Goal: Task Accomplishment & Management: Manage account settings

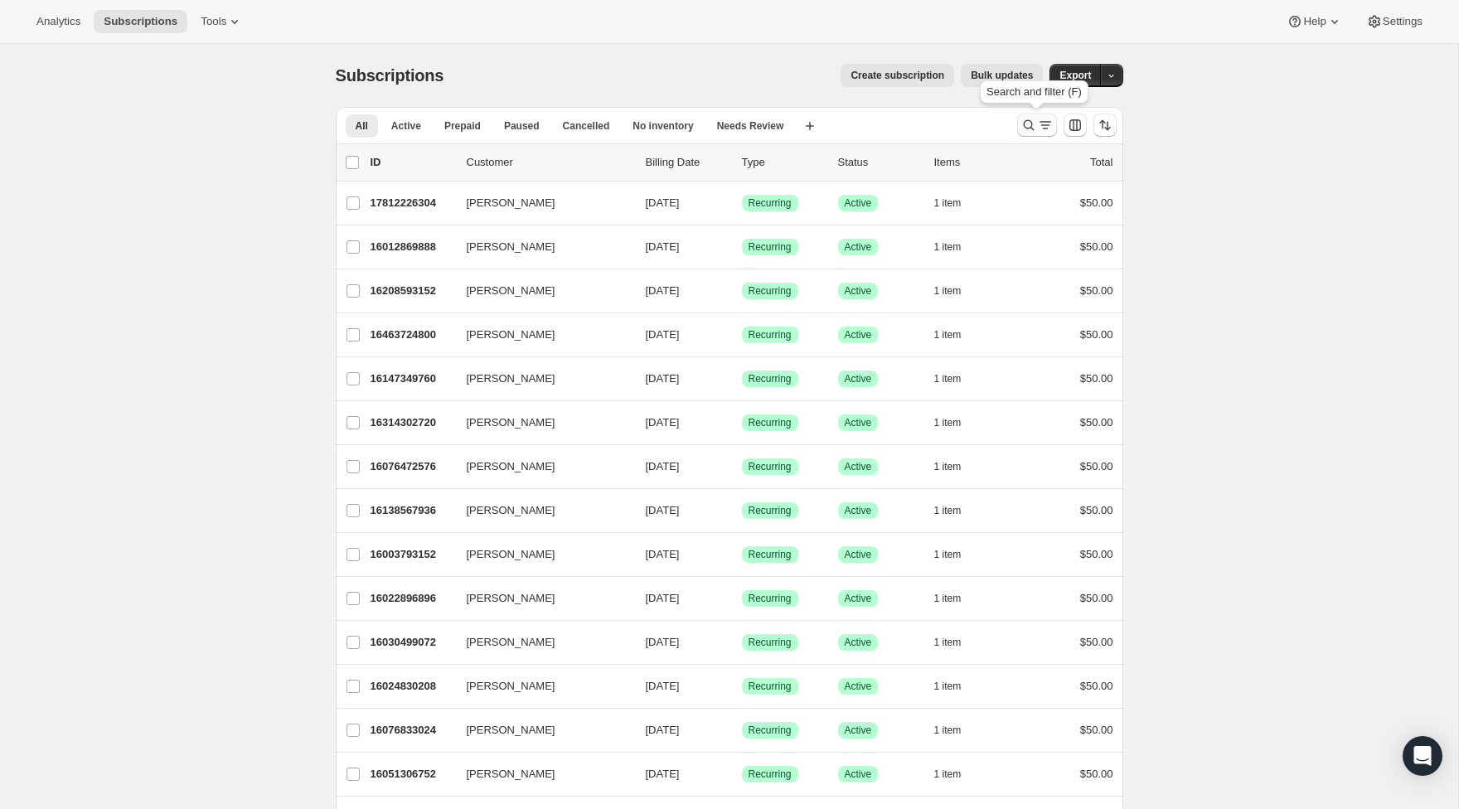
click at [1029, 131] on icon "Search and filter results" at bounding box center [1028, 125] width 17 height 17
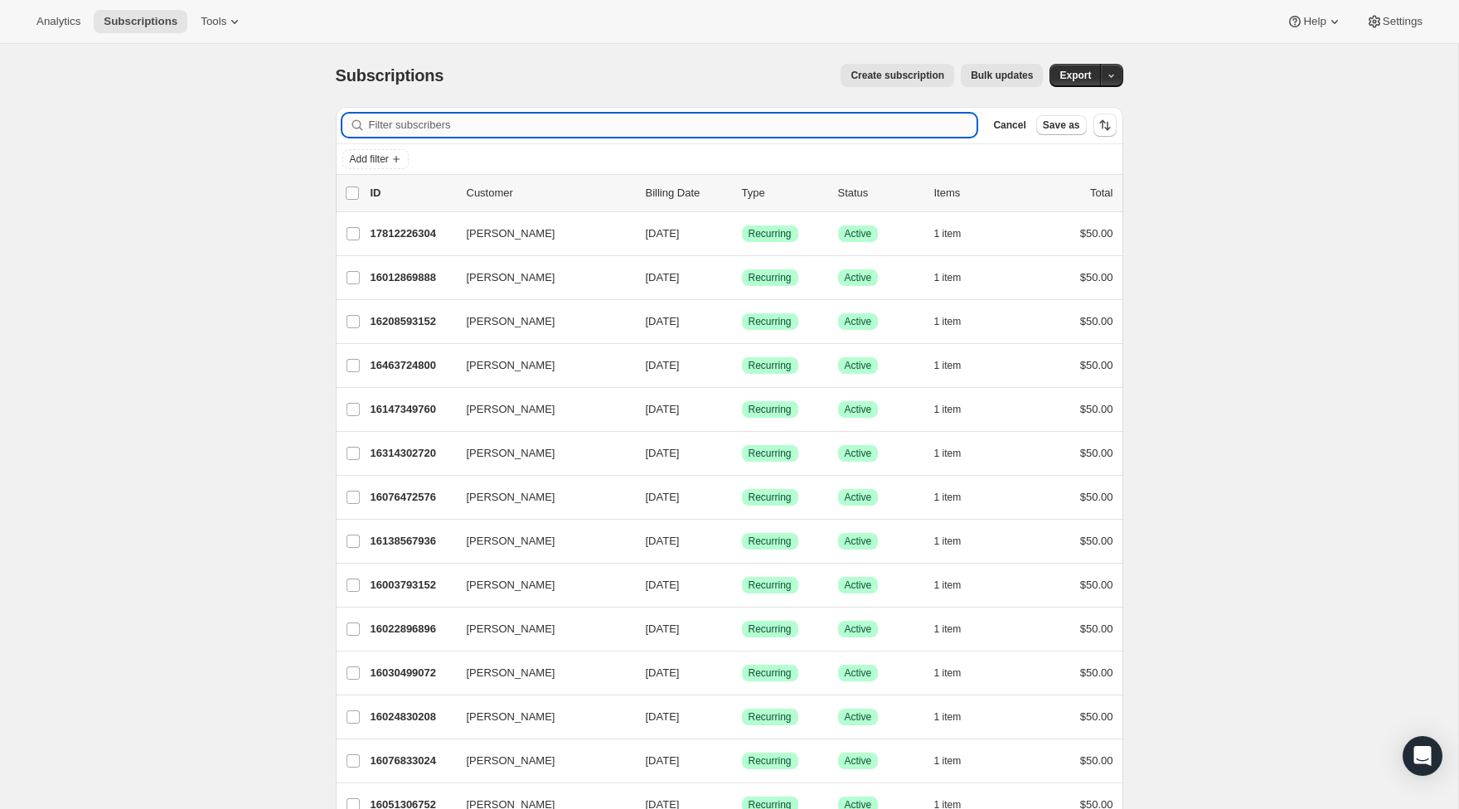
click at [455, 117] on input "Filter subscribers" at bounding box center [673, 125] width 608 height 23
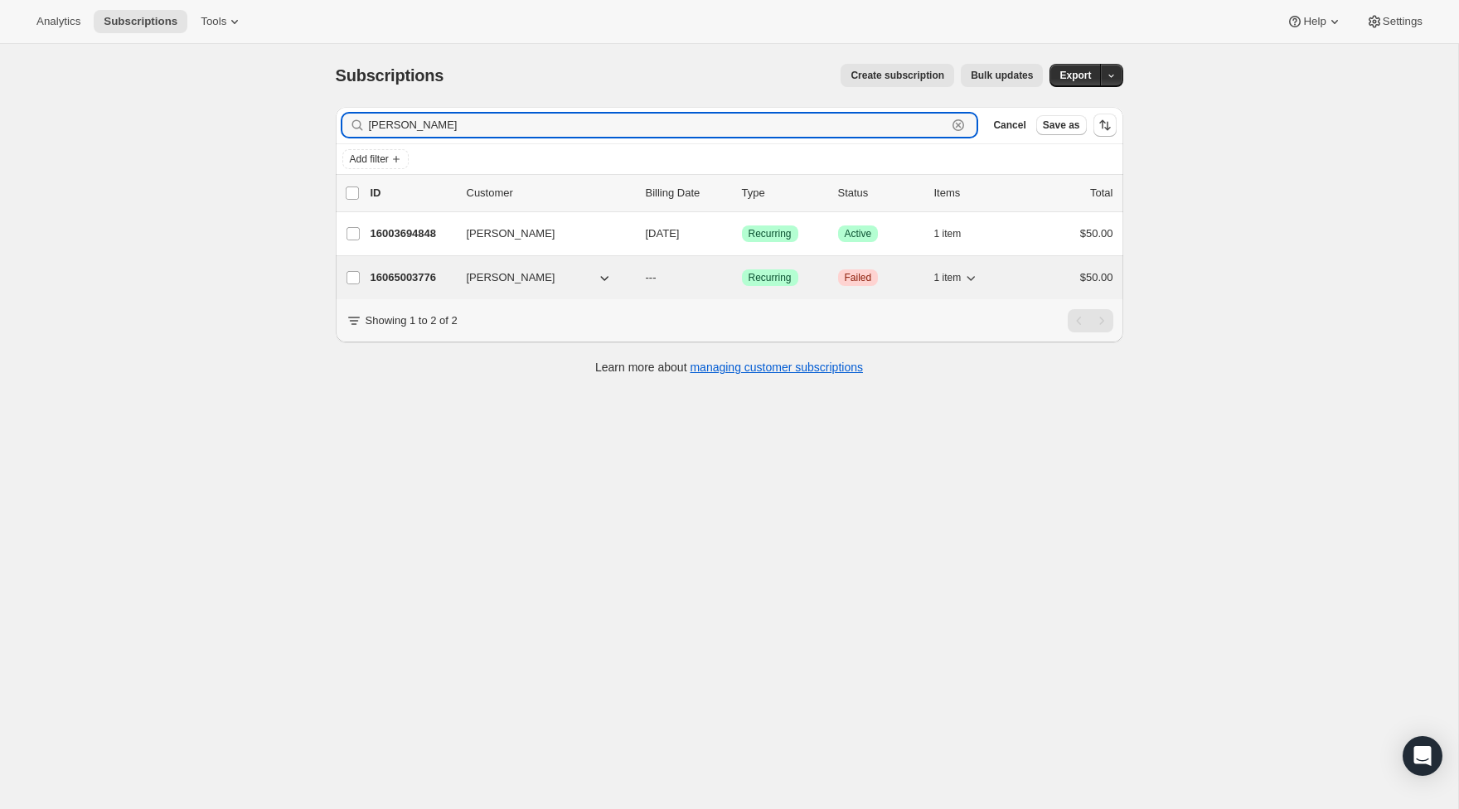
type input "[PERSON_NAME]"
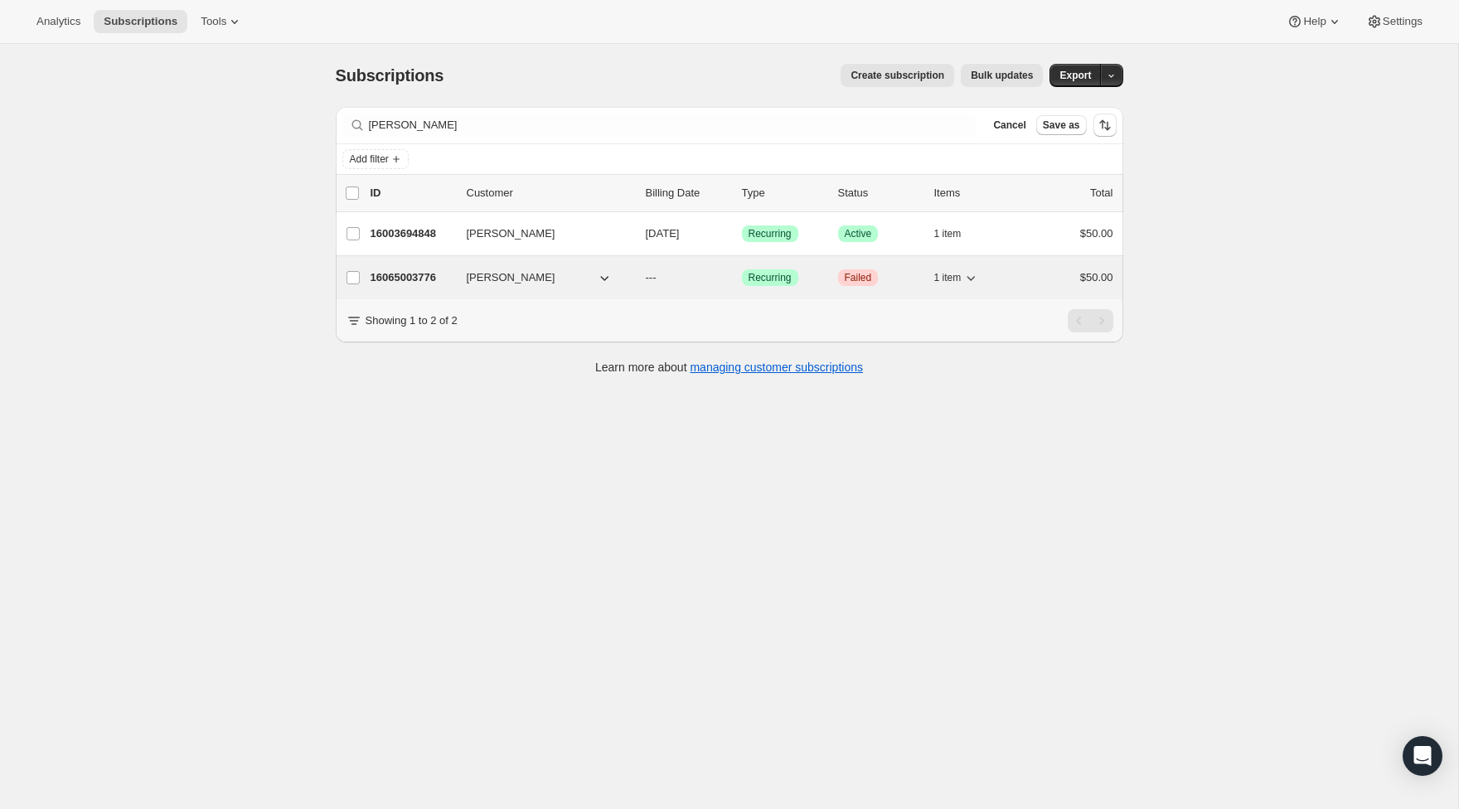
click at [1049, 273] on div "$50.00" at bounding box center [1071, 277] width 83 height 17
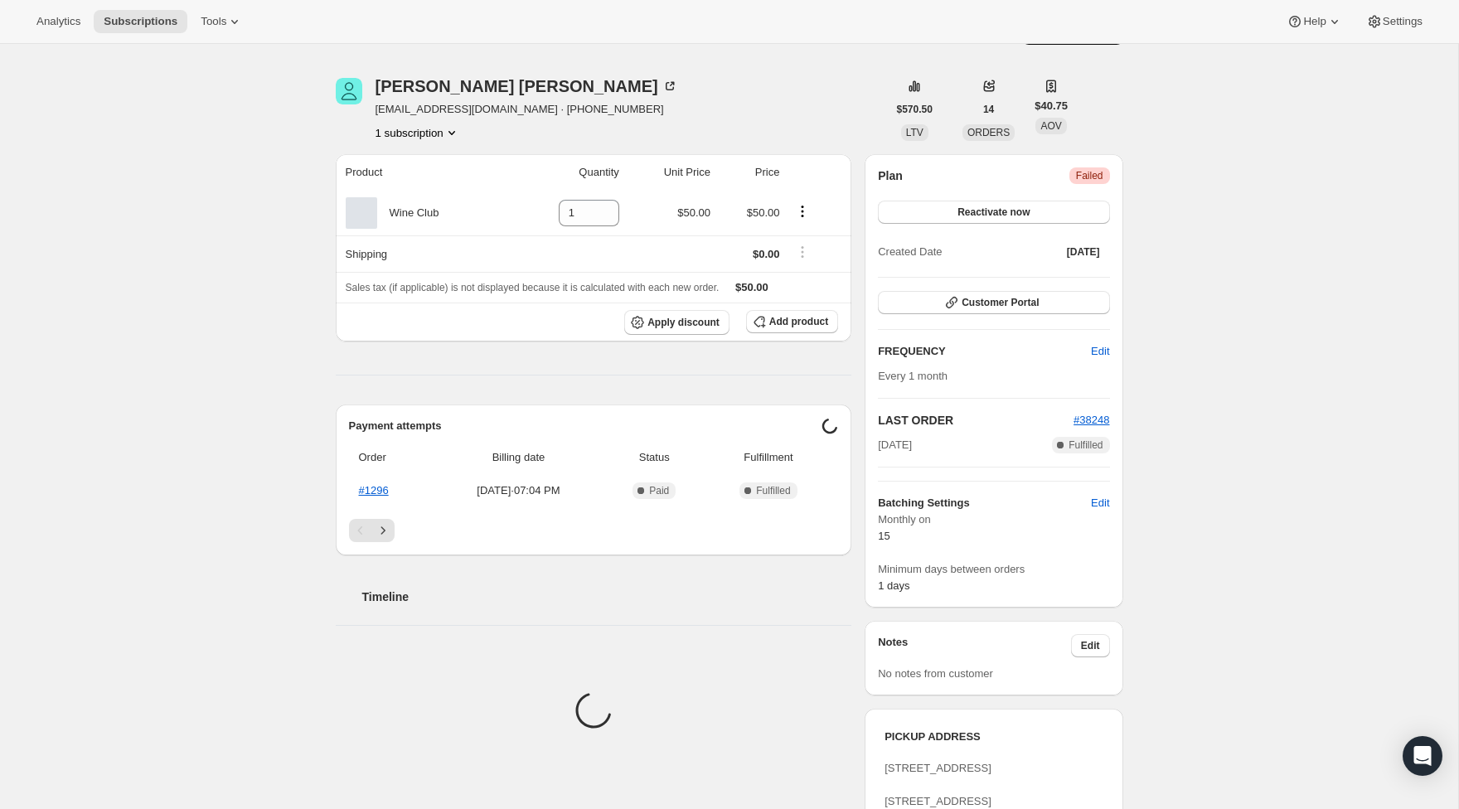
scroll to position [46, 0]
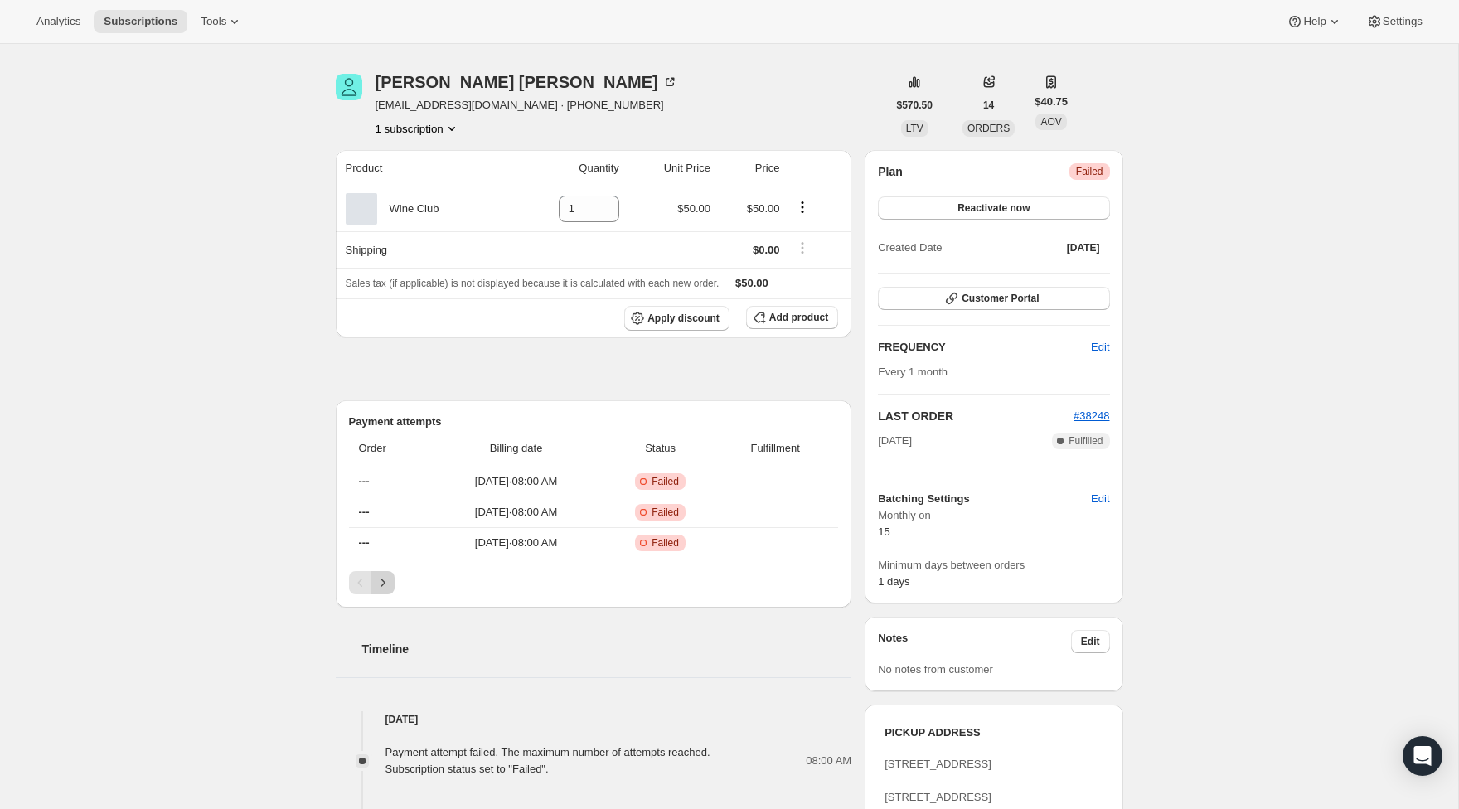
click at [382, 584] on icon "Next" at bounding box center [383, 582] width 17 height 17
click at [357, 584] on icon "Previous" at bounding box center [360, 582] width 17 height 17
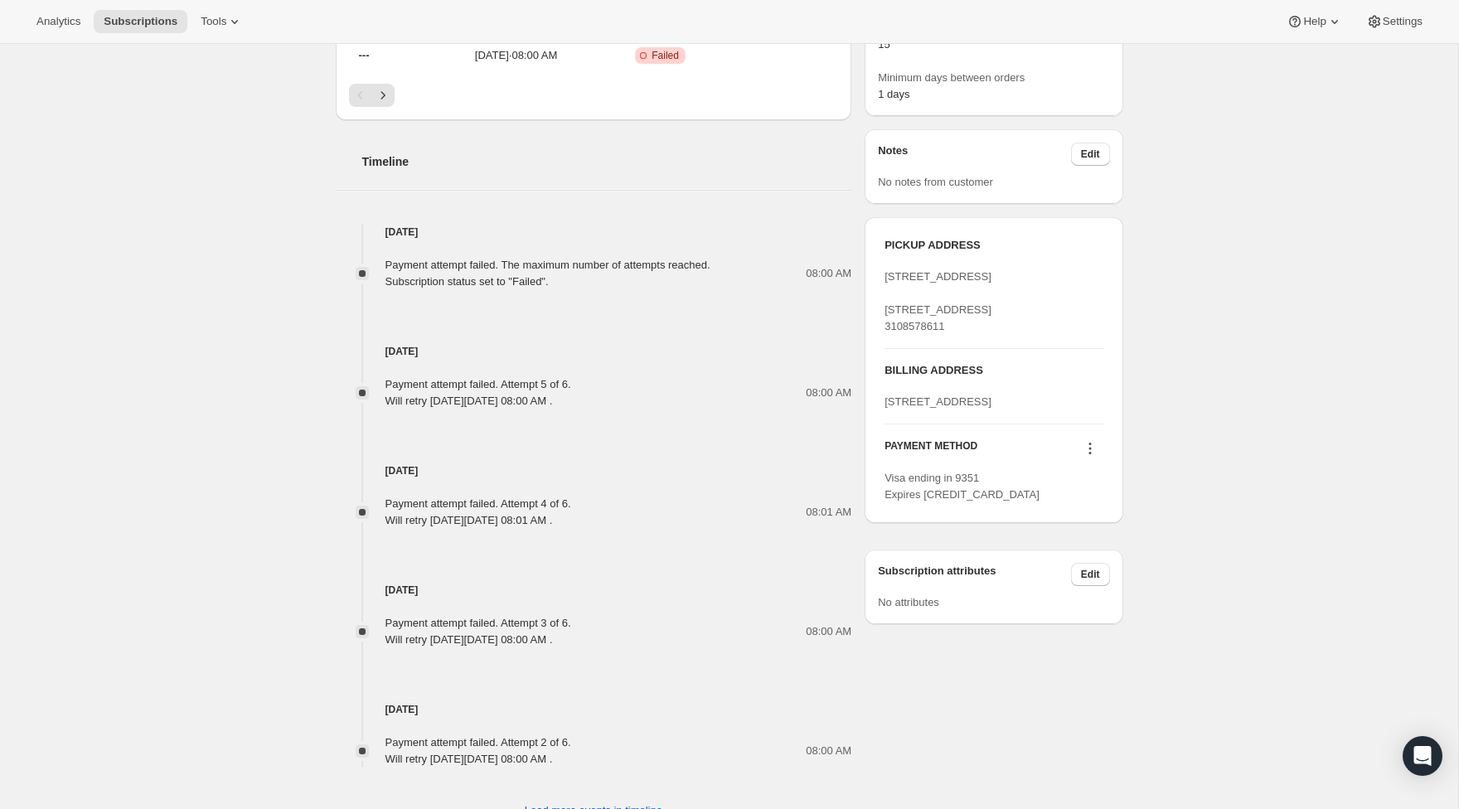
scroll to position [535, 0]
click at [1083, 455] on icon at bounding box center [1090, 446] width 17 height 17
click at [1136, 551] on span "Send link to update card" at bounding box center [1086, 547] width 116 height 12
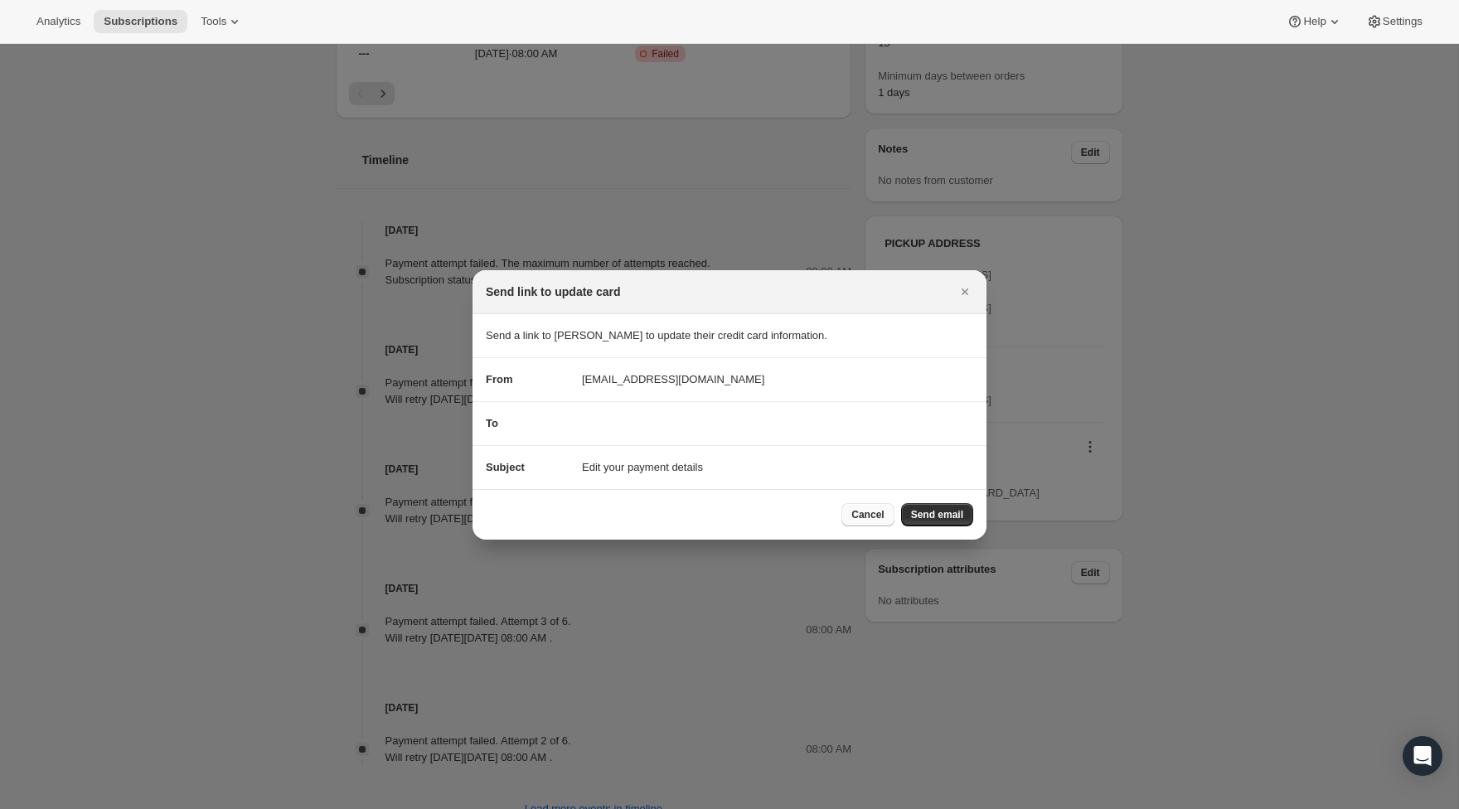
click at [879, 511] on span "Cancel" at bounding box center [867, 514] width 32 height 13
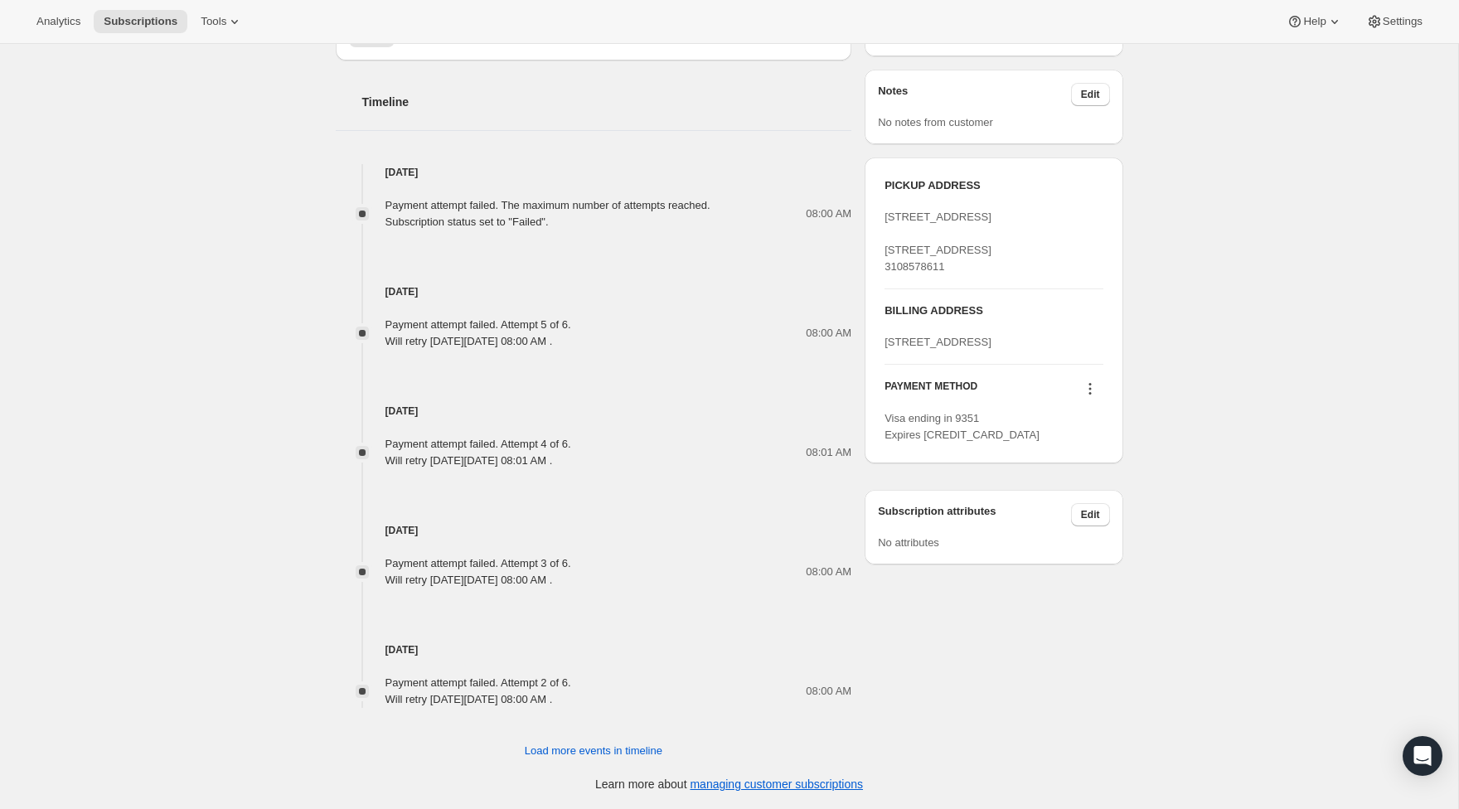
scroll to position [593, 0]
click at [1092, 397] on icon at bounding box center [1090, 388] width 17 height 17
click at [1136, 520] on span "Select payment method" at bounding box center [1085, 517] width 114 height 12
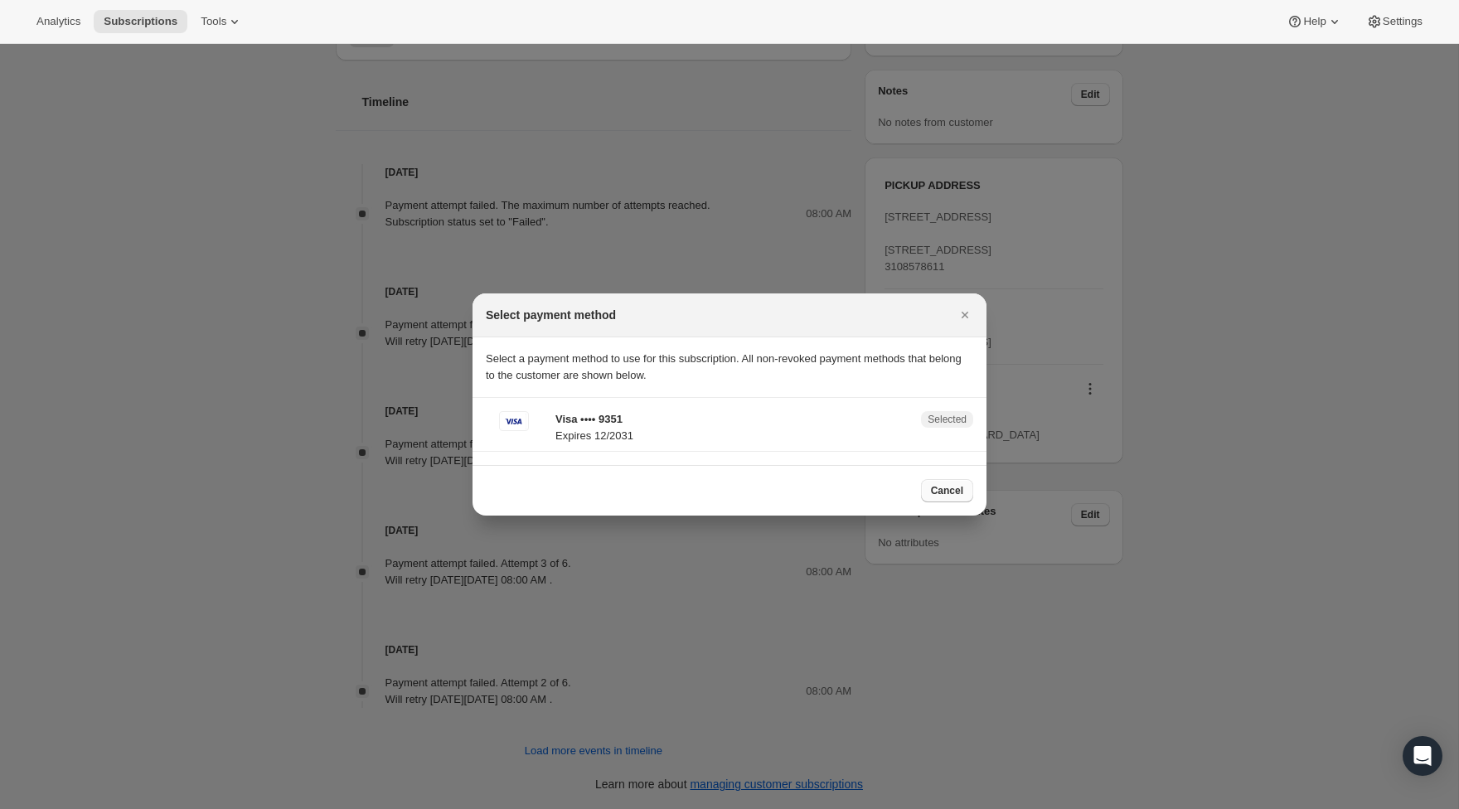
click at [936, 488] on span "Cancel" at bounding box center [947, 490] width 32 height 13
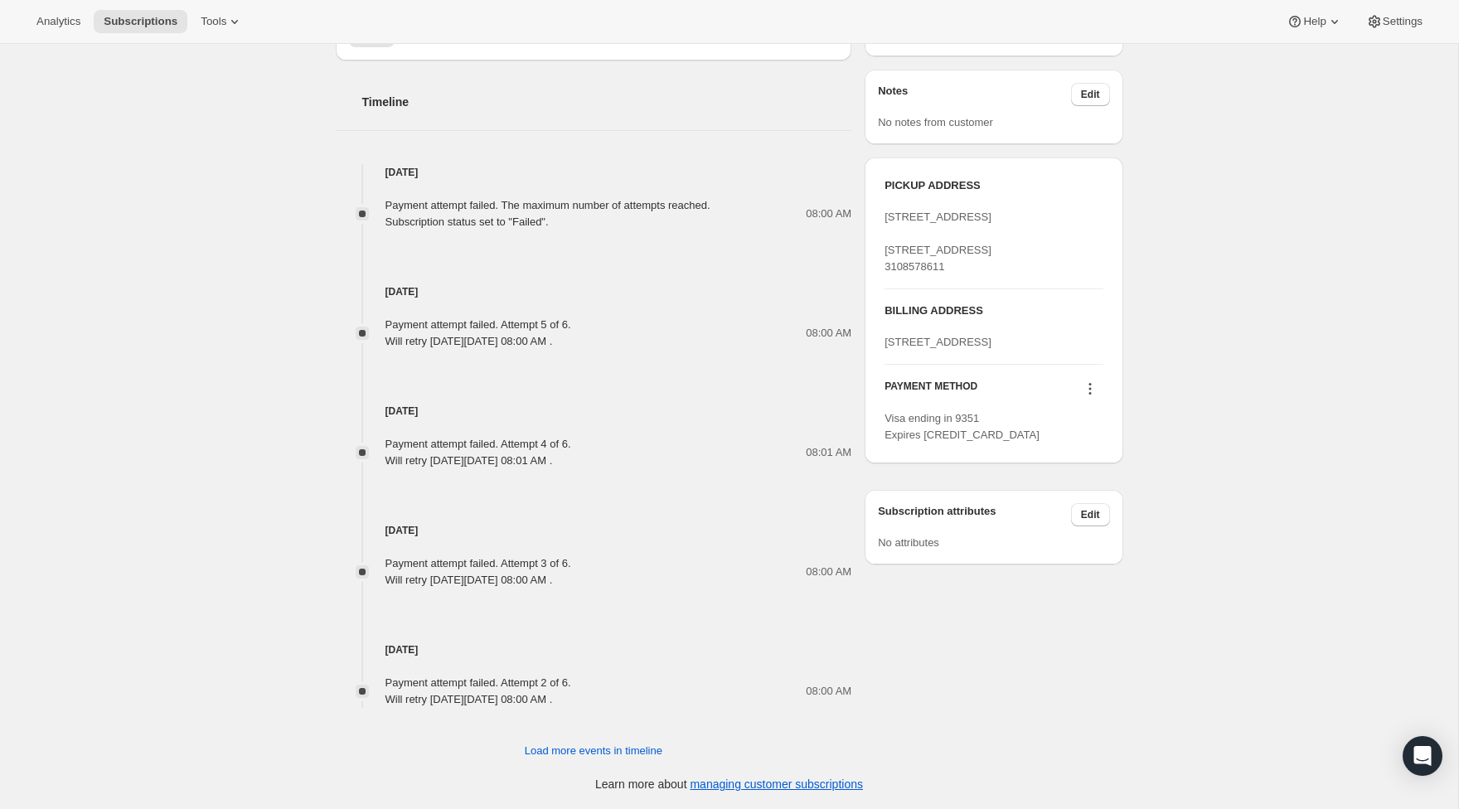
click at [1087, 397] on icon at bounding box center [1090, 388] width 17 height 17
click at [189, 288] on div "Subscription #16065003776. This page is ready Subscription #16065003776 Success…" at bounding box center [729, 129] width 1458 height 1359
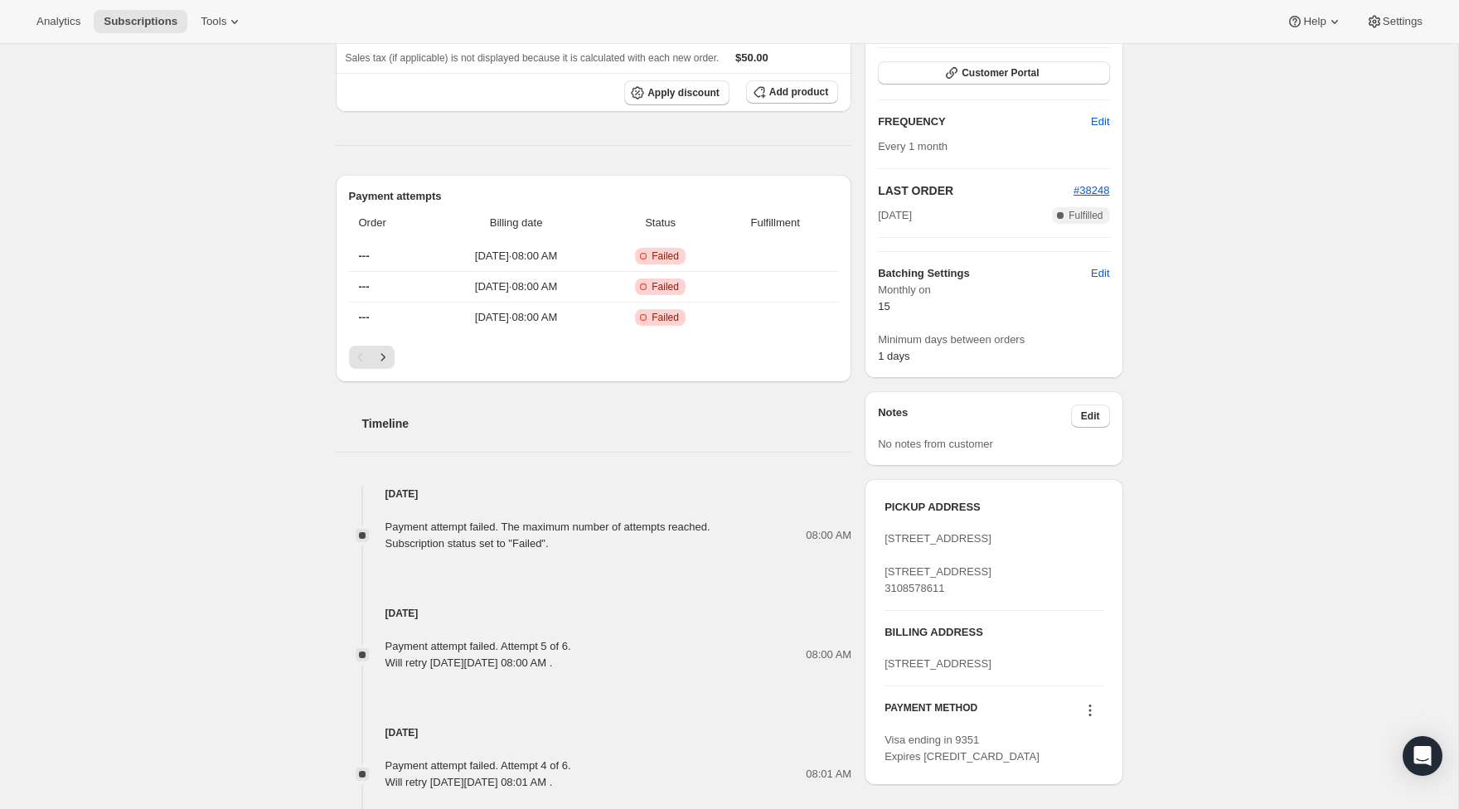
scroll to position [461, 0]
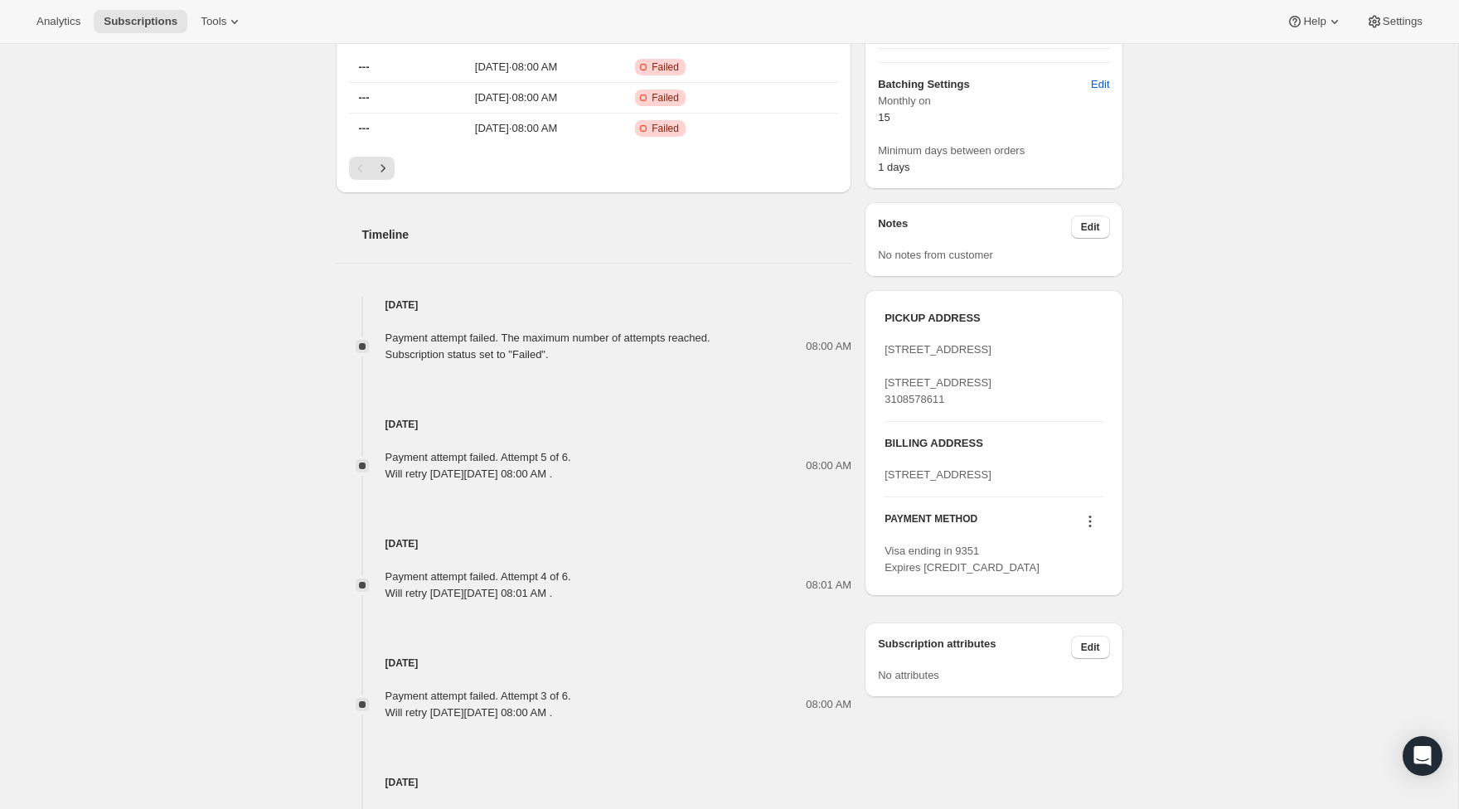
click at [1085, 530] on icon at bounding box center [1090, 521] width 17 height 17
click at [1092, 671] on span "Add credit card" at bounding box center [1086, 679] width 116 height 17
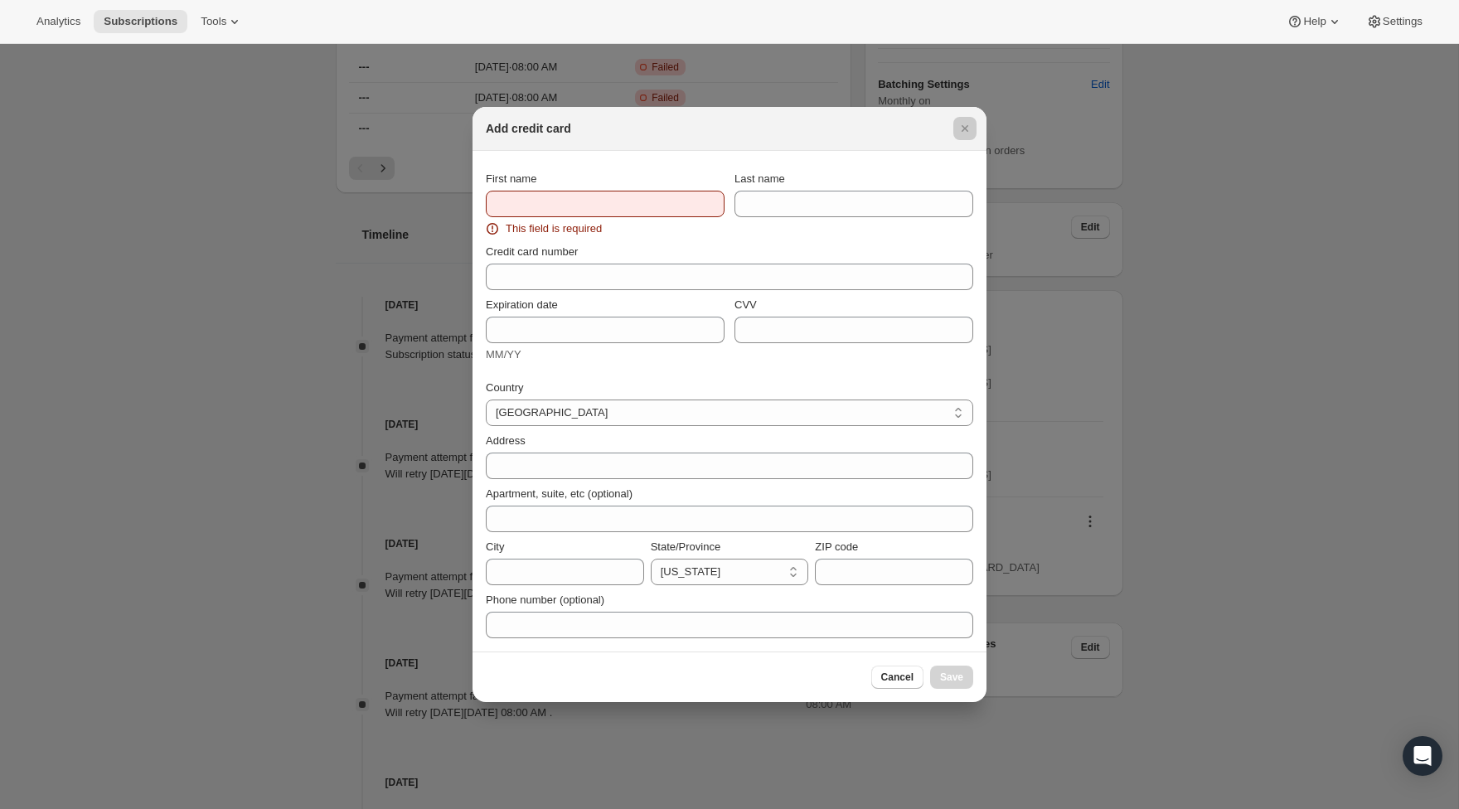
click at [1358, 550] on div at bounding box center [729, 404] width 1459 height 809
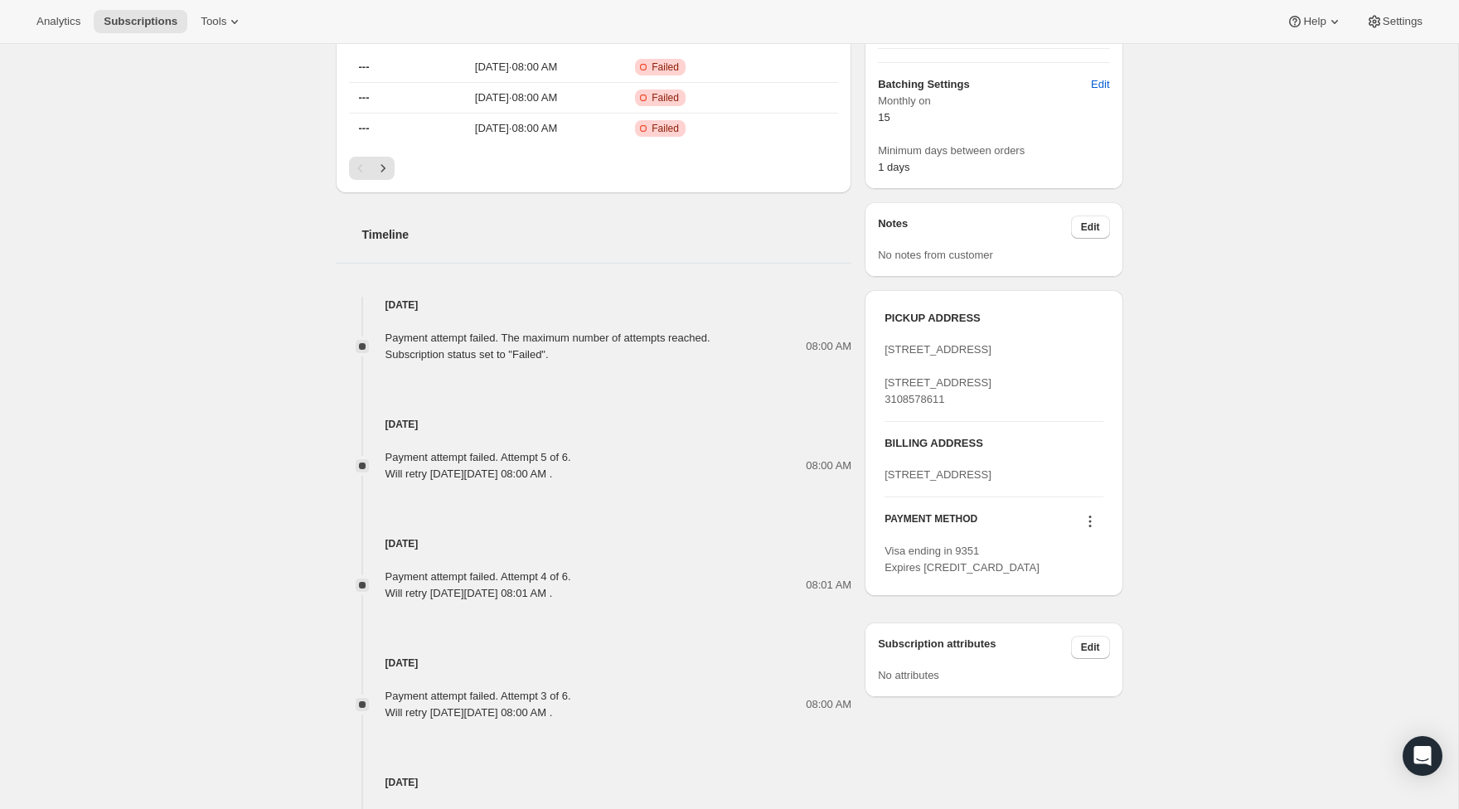
click at [1092, 530] on icon at bounding box center [1090, 521] width 17 height 17
click at [1100, 678] on span "Add credit card" at bounding box center [1064, 678] width 72 height 12
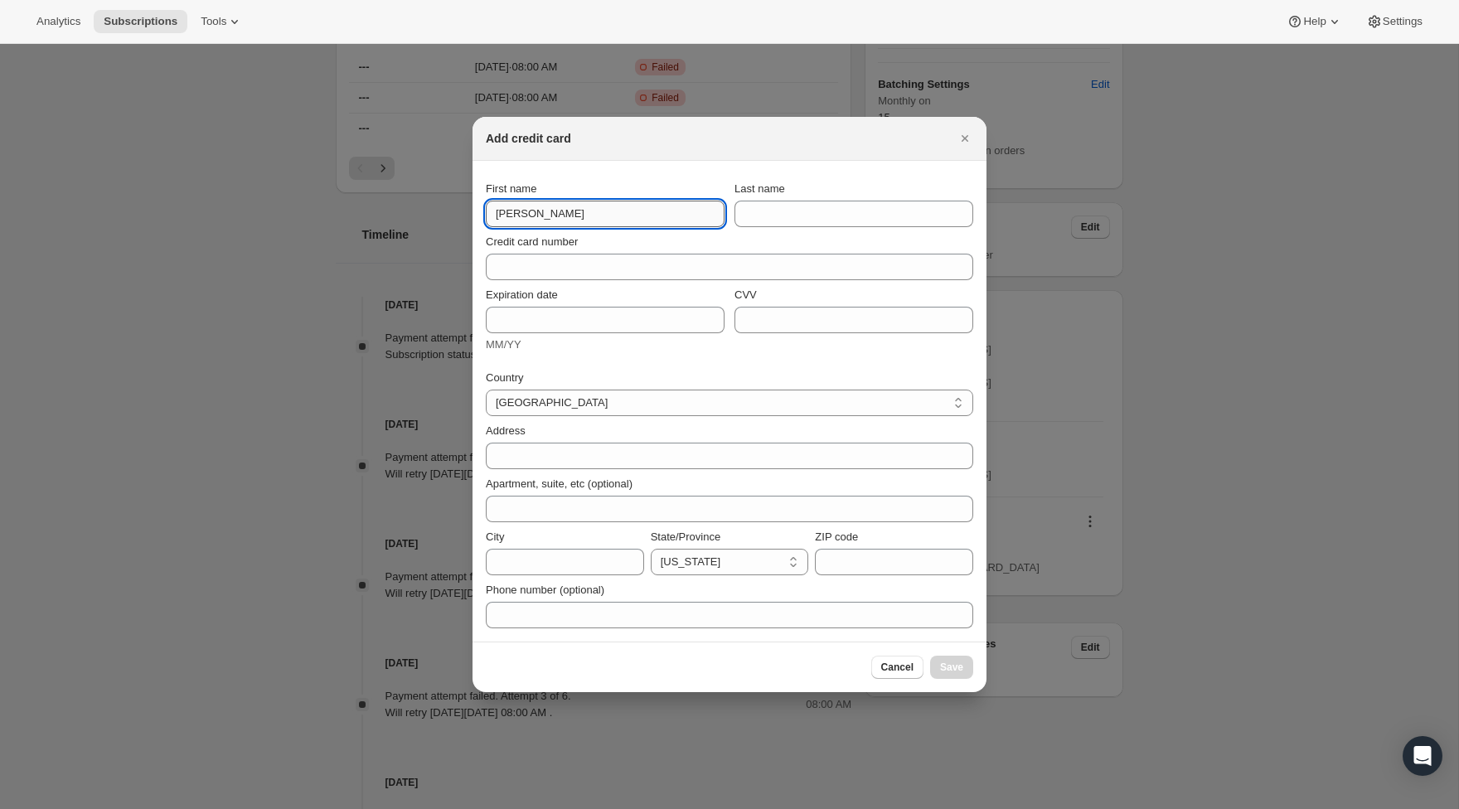
type input "[PERSON_NAME]"
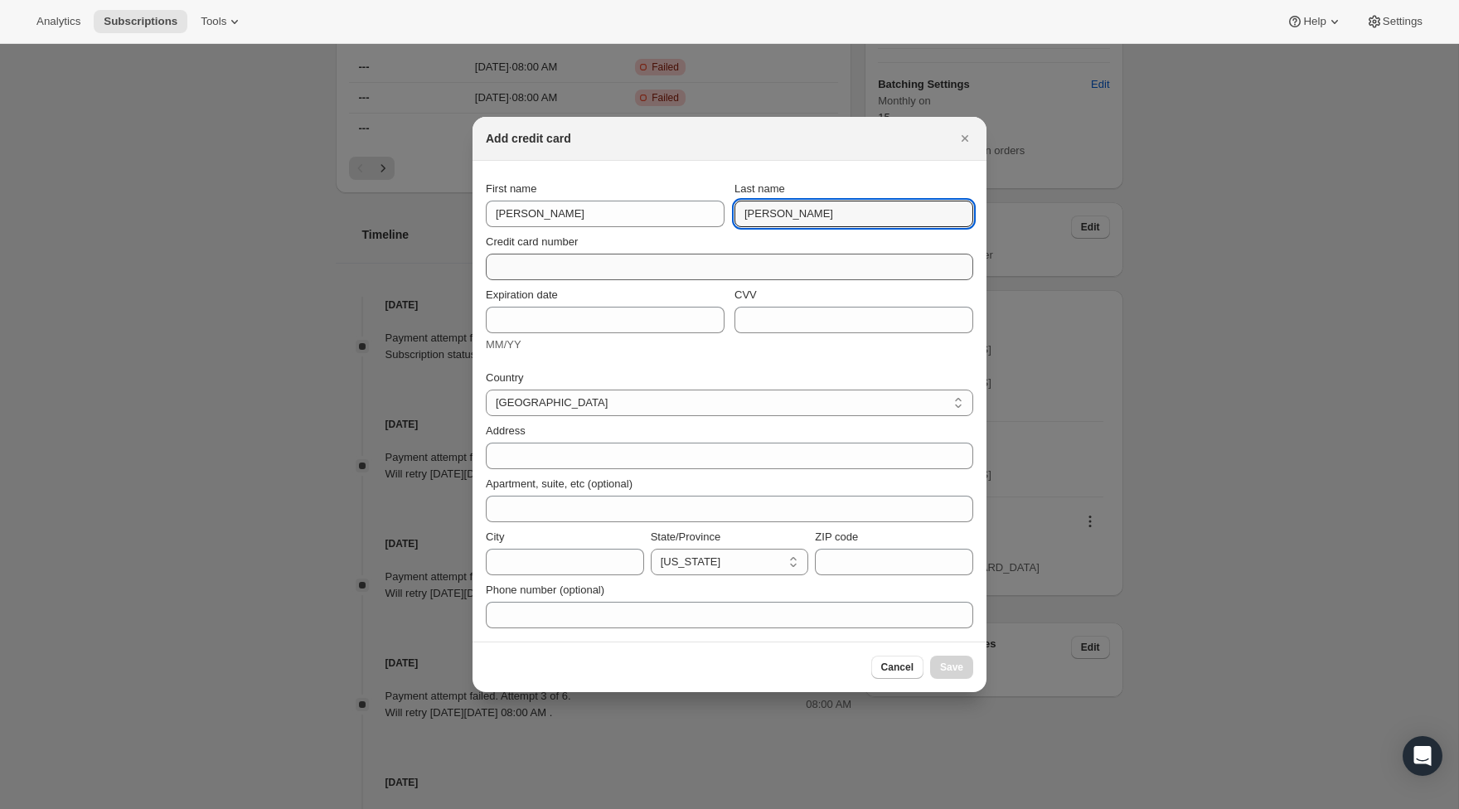
type input "[PERSON_NAME]"
click at [619, 269] on input "Credit card number" at bounding box center [723, 267] width 474 height 27
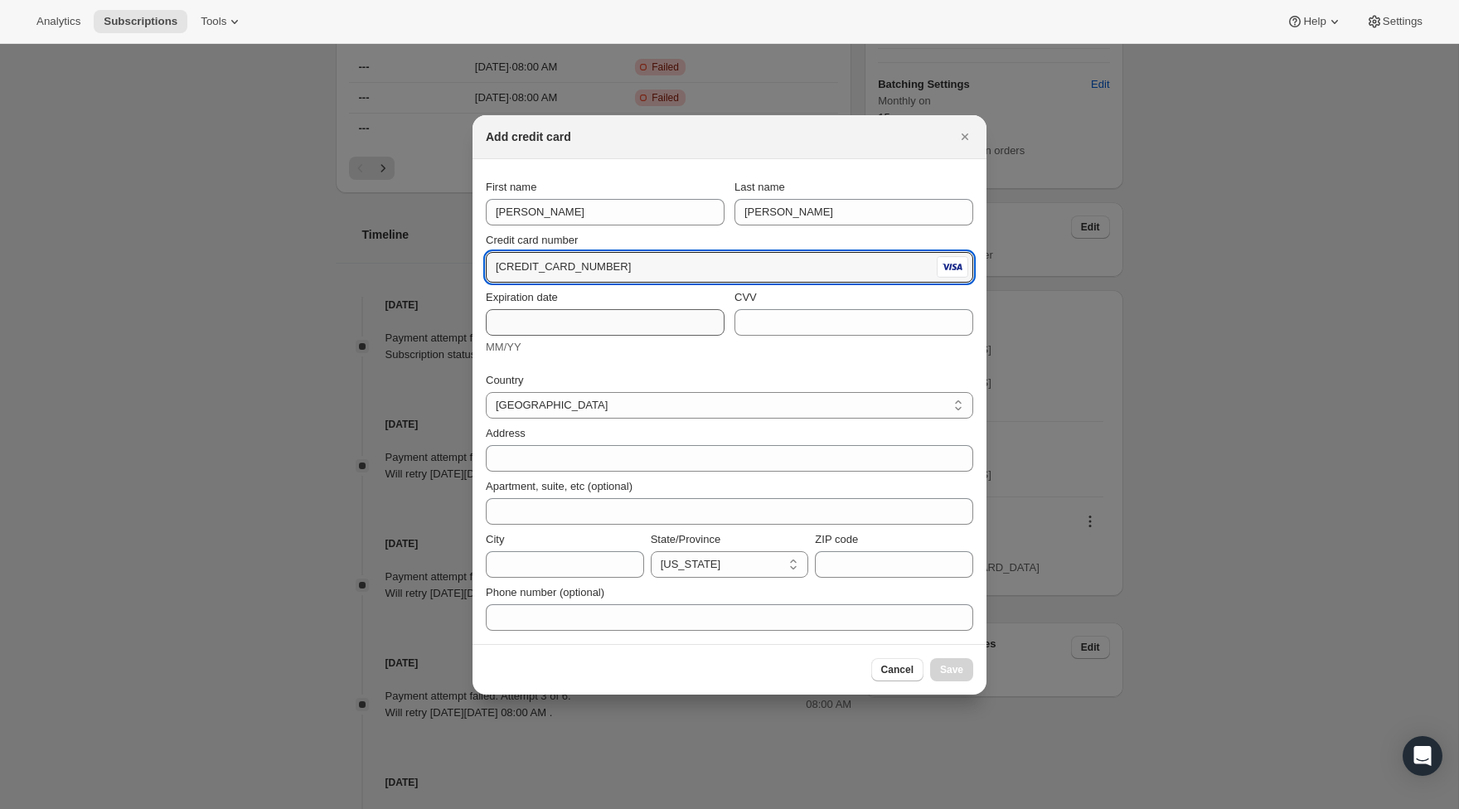
type input "[CREDIT_CARD_NUMBER]"
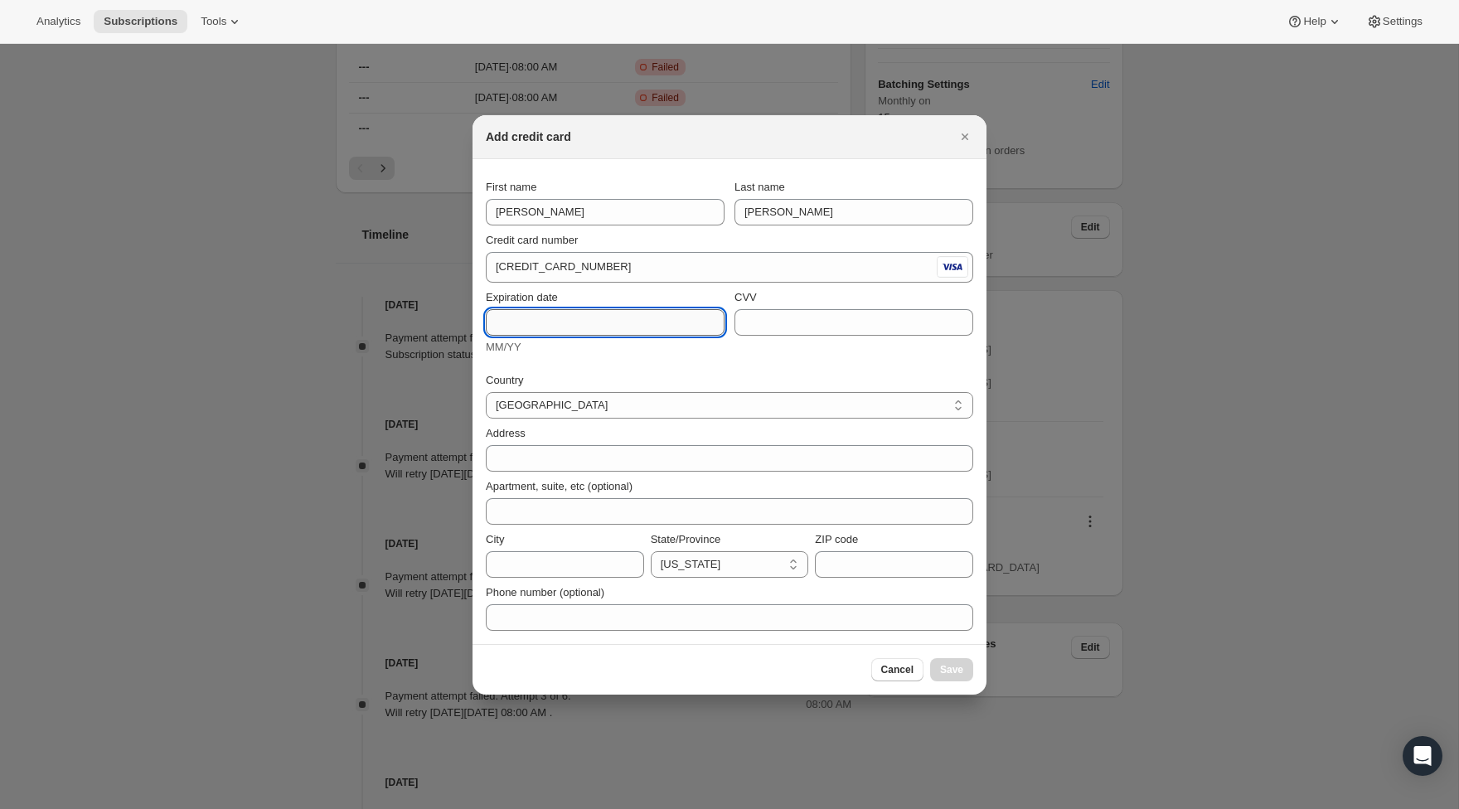
click at [621, 320] on input "Expiration date" at bounding box center [605, 322] width 239 height 27
click at [905, 327] on div "CVV" at bounding box center [853, 322] width 239 height 66
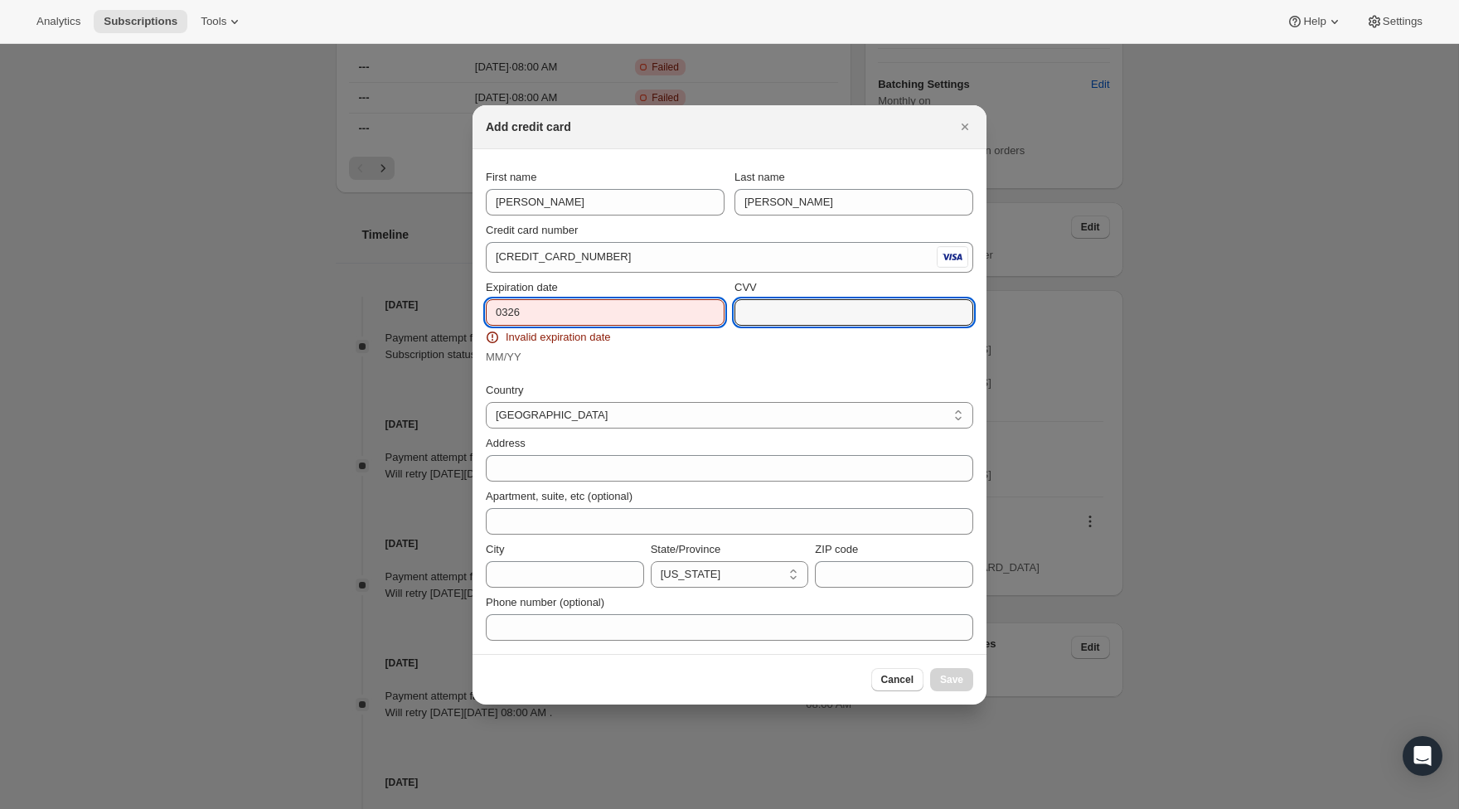
click at [507, 314] on input "0326" at bounding box center [605, 312] width 239 height 27
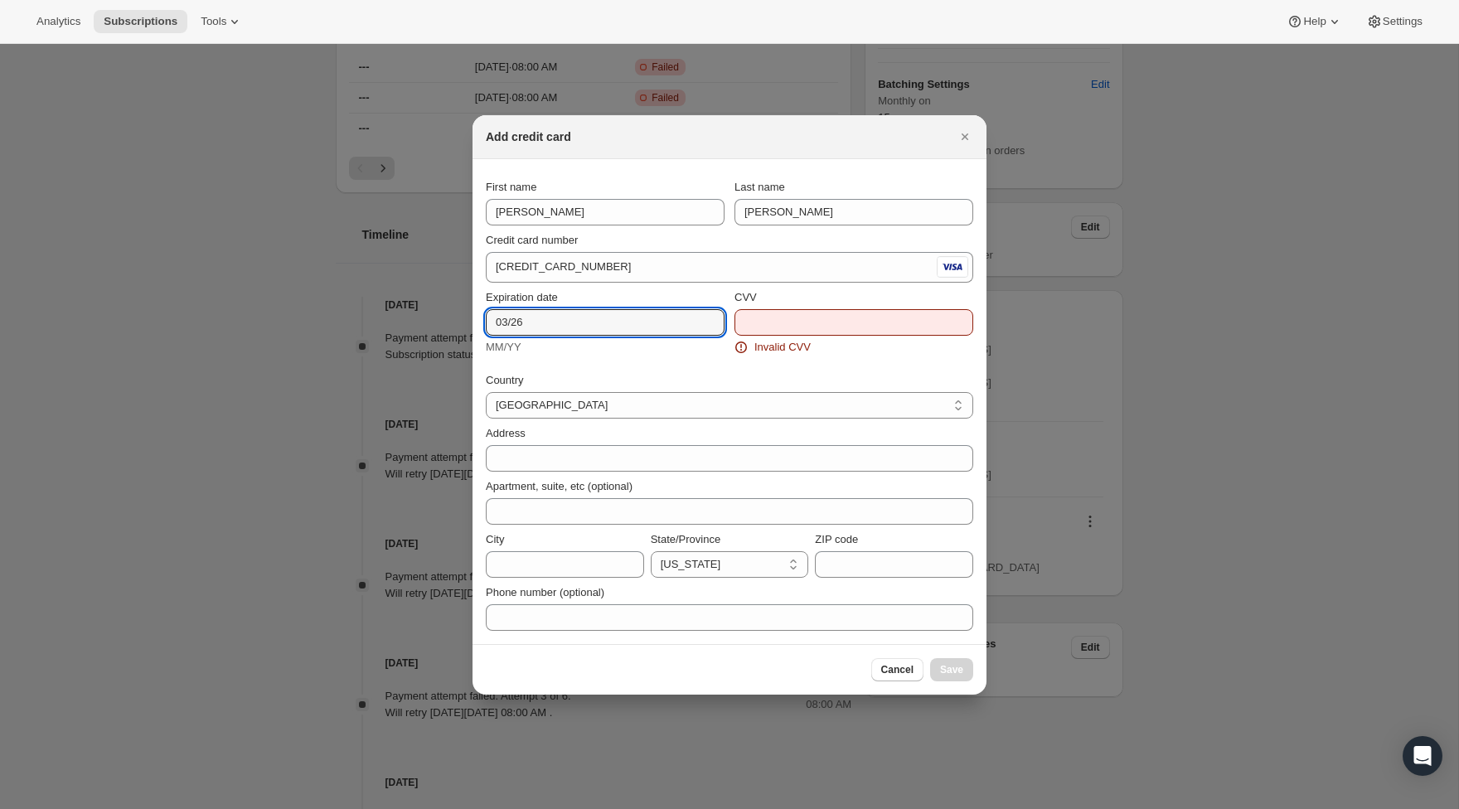
type input "03/26"
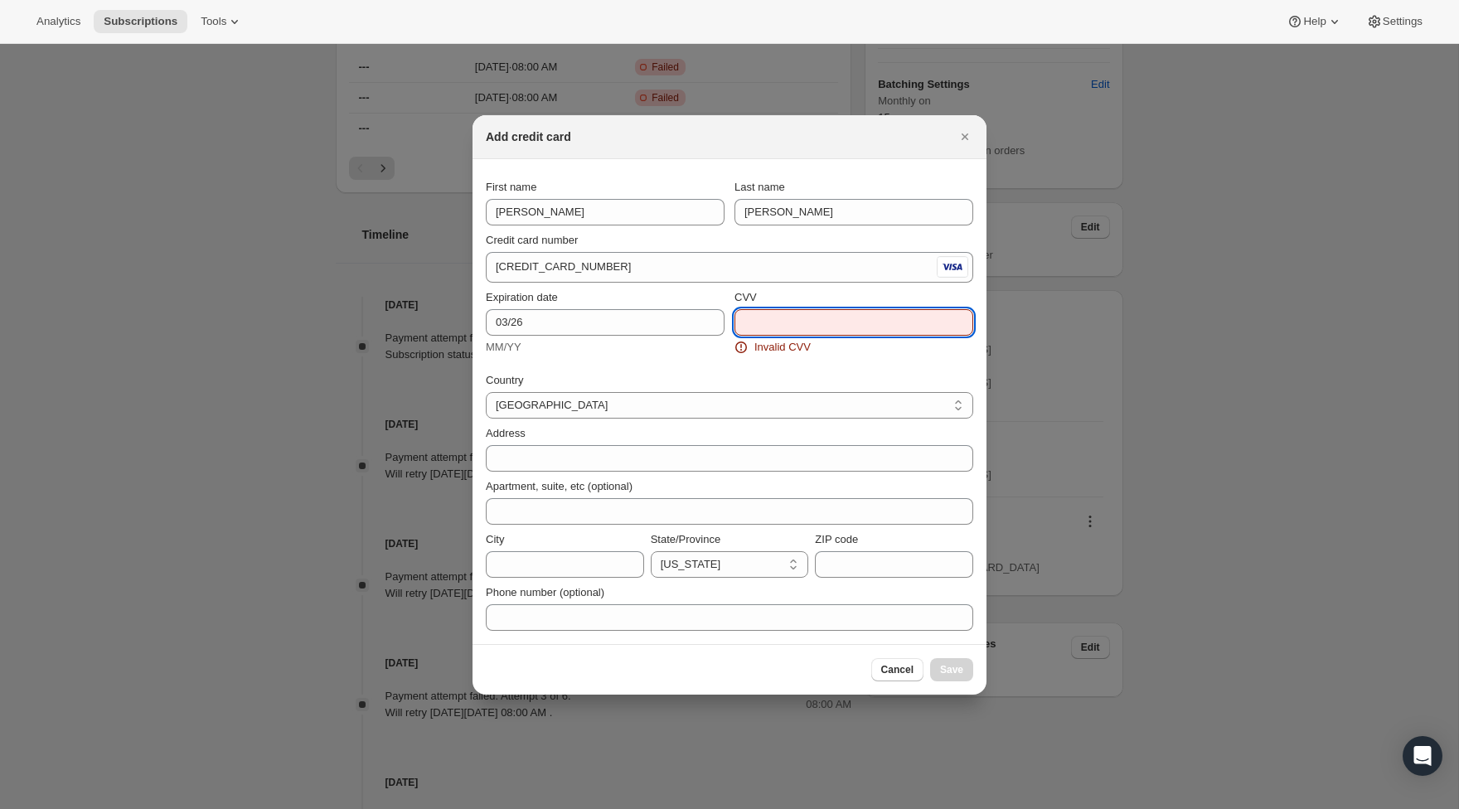
click at [823, 327] on input "CVV" at bounding box center [853, 322] width 239 height 27
type input "862"
click at [732, 371] on div "Country [GEOGRAPHIC_DATA] [GEOGRAPHIC_DATA] Address Apartment, suite, etc (opti…" at bounding box center [729, 496] width 487 height 269
click at [762, 479] on div "Apartment, suite, etc (optional)" at bounding box center [729, 486] width 487 height 17
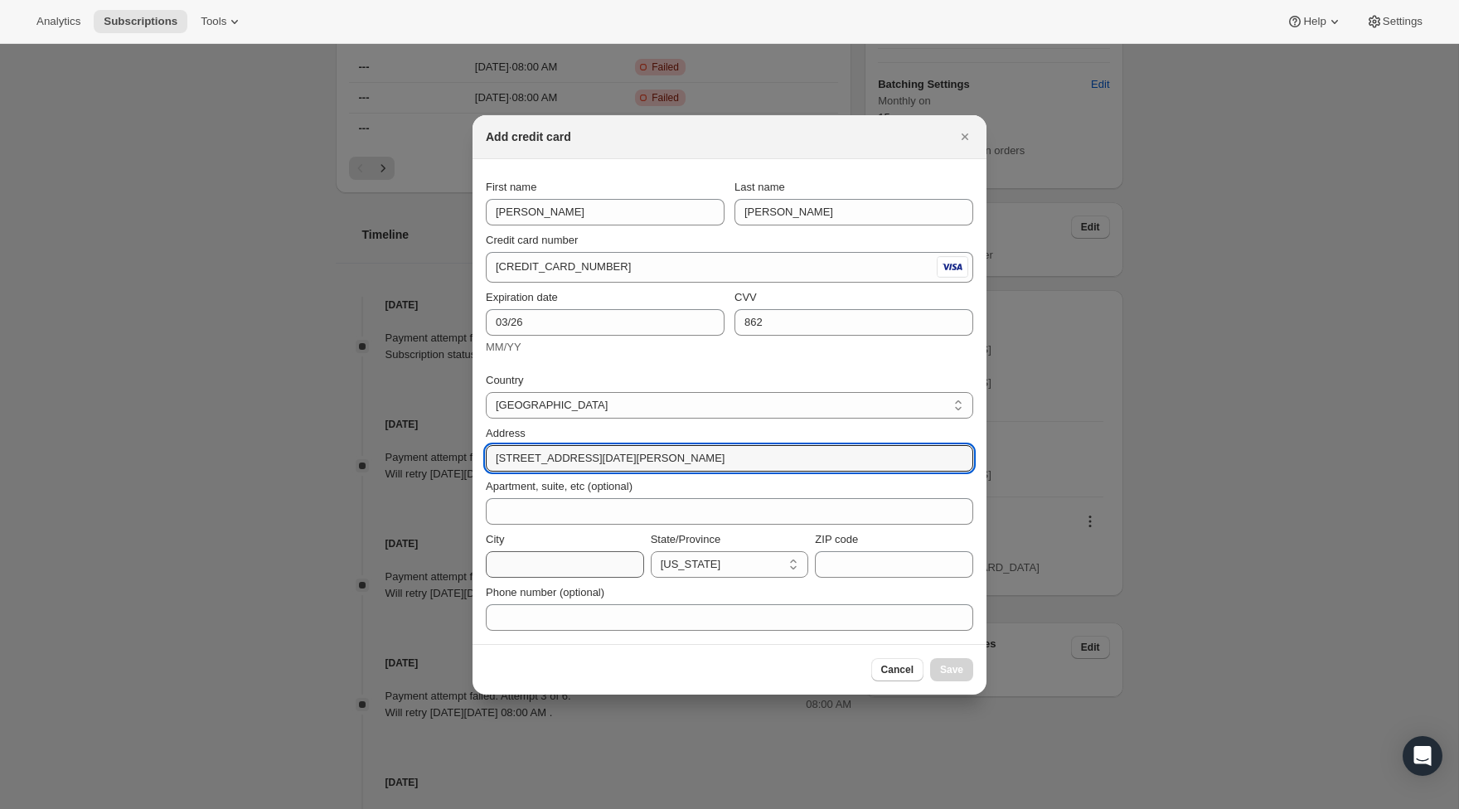
type input "[STREET_ADDRESS][DATE][PERSON_NAME]"
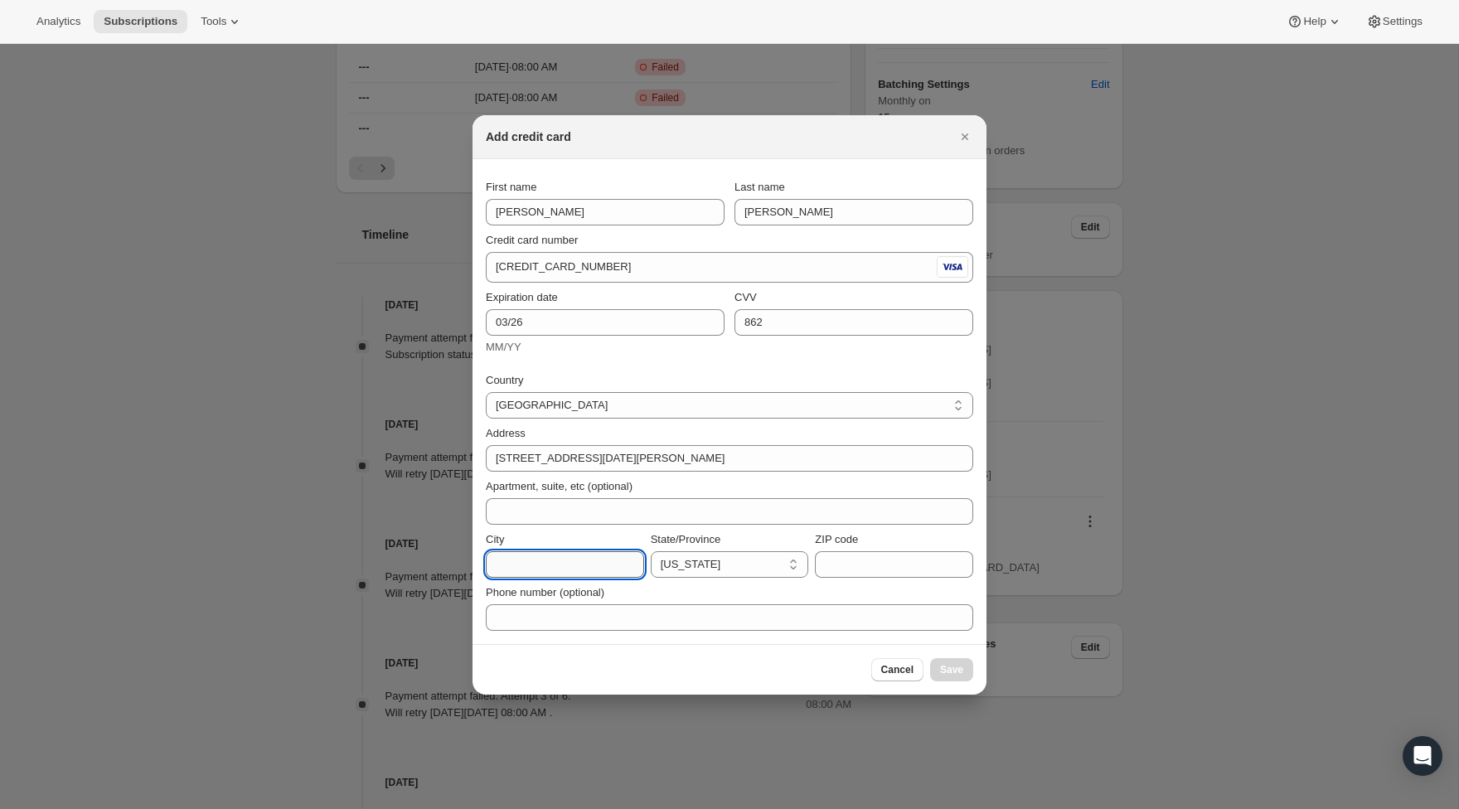
click at [570, 566] on input "City" at bounding box center [565, 564] width 158 height 27
type input "[GEOGRAPHIC_DATA]"
select select "CA"
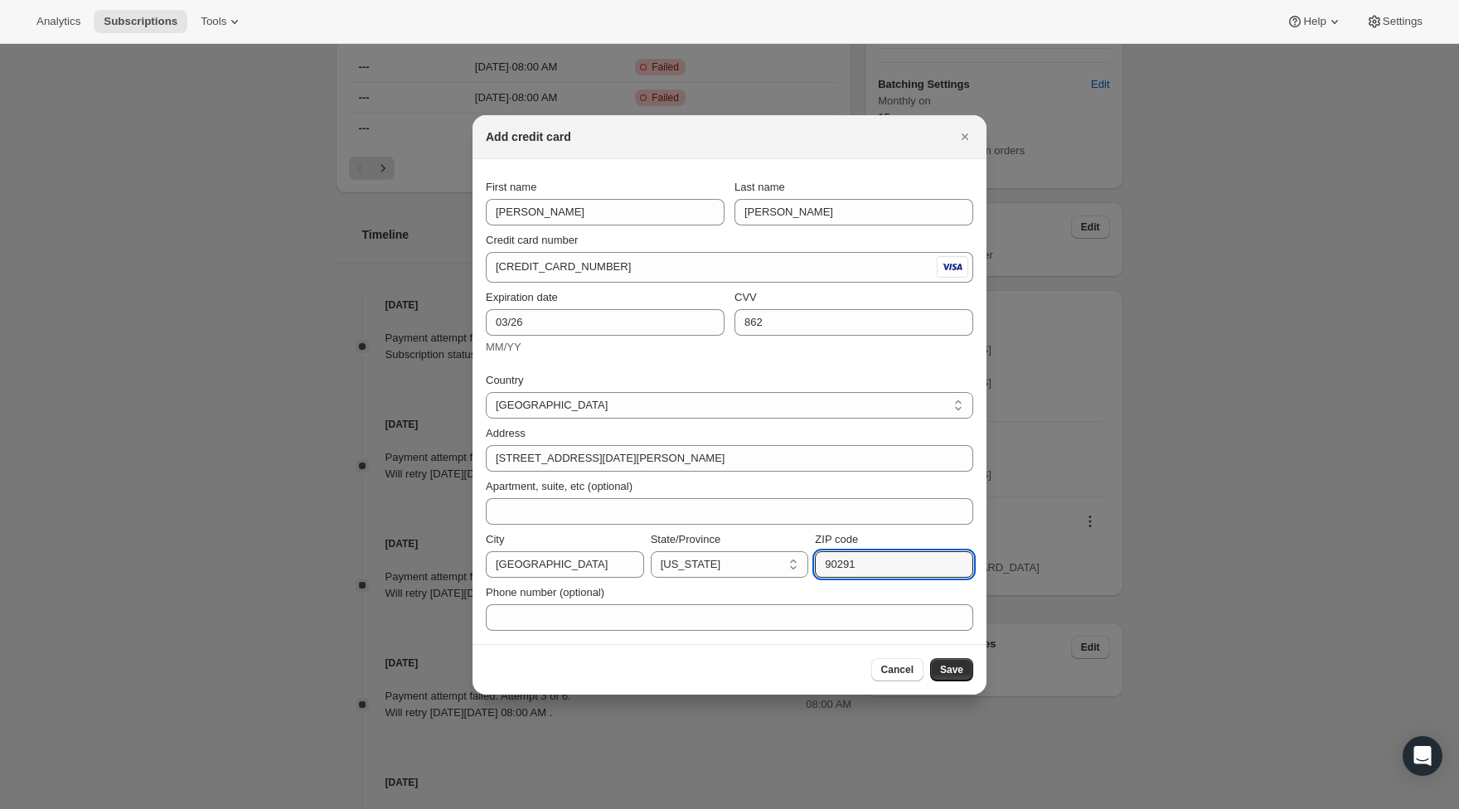
type input "90291"
click at [928, 666] on div "Cancel Save" at bounding box center [922, 669] width 102 height 23
click at [939, 666] on button "Save" at bounding box center [951, 669] width 43 height 23
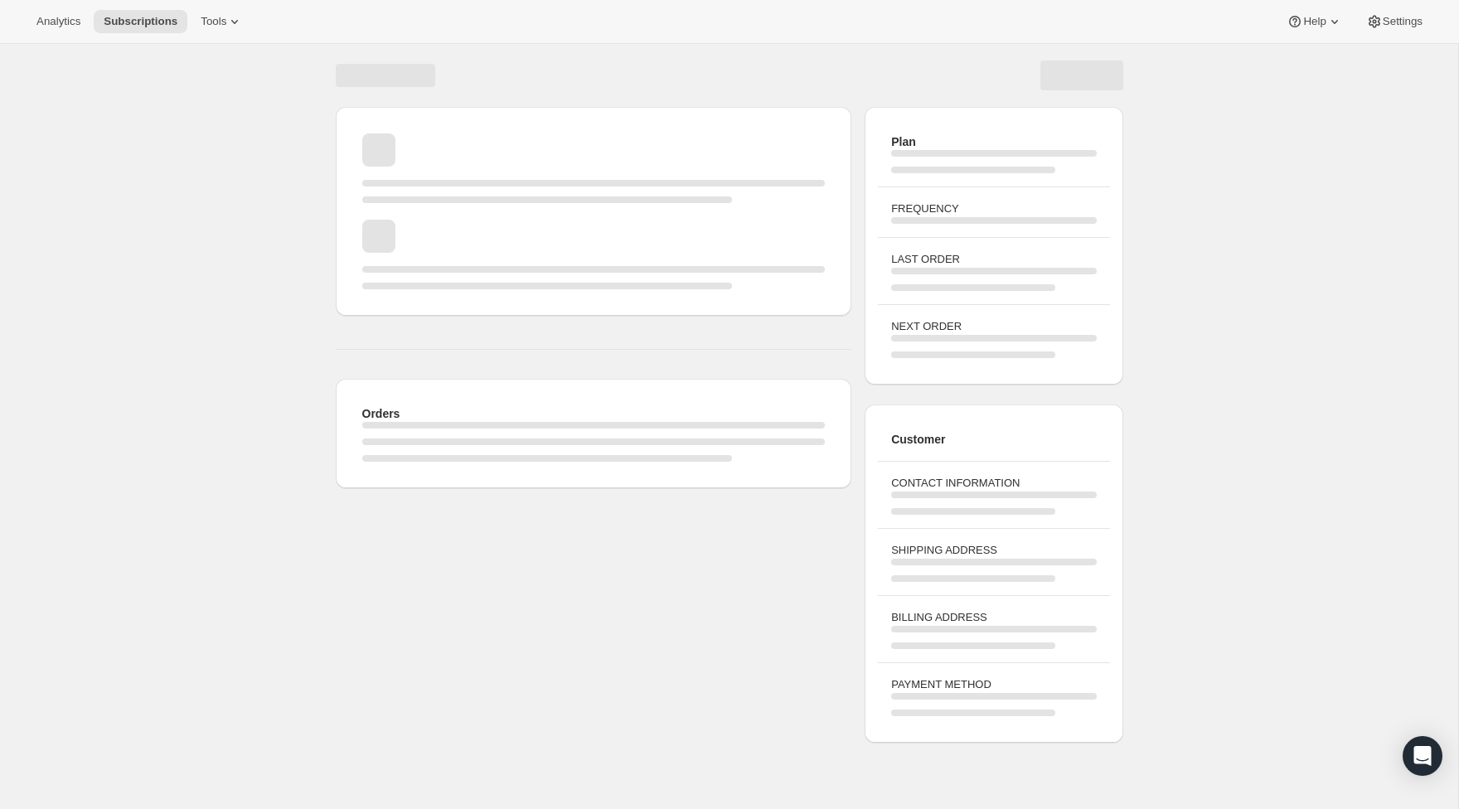
scroll to position [44, 0]
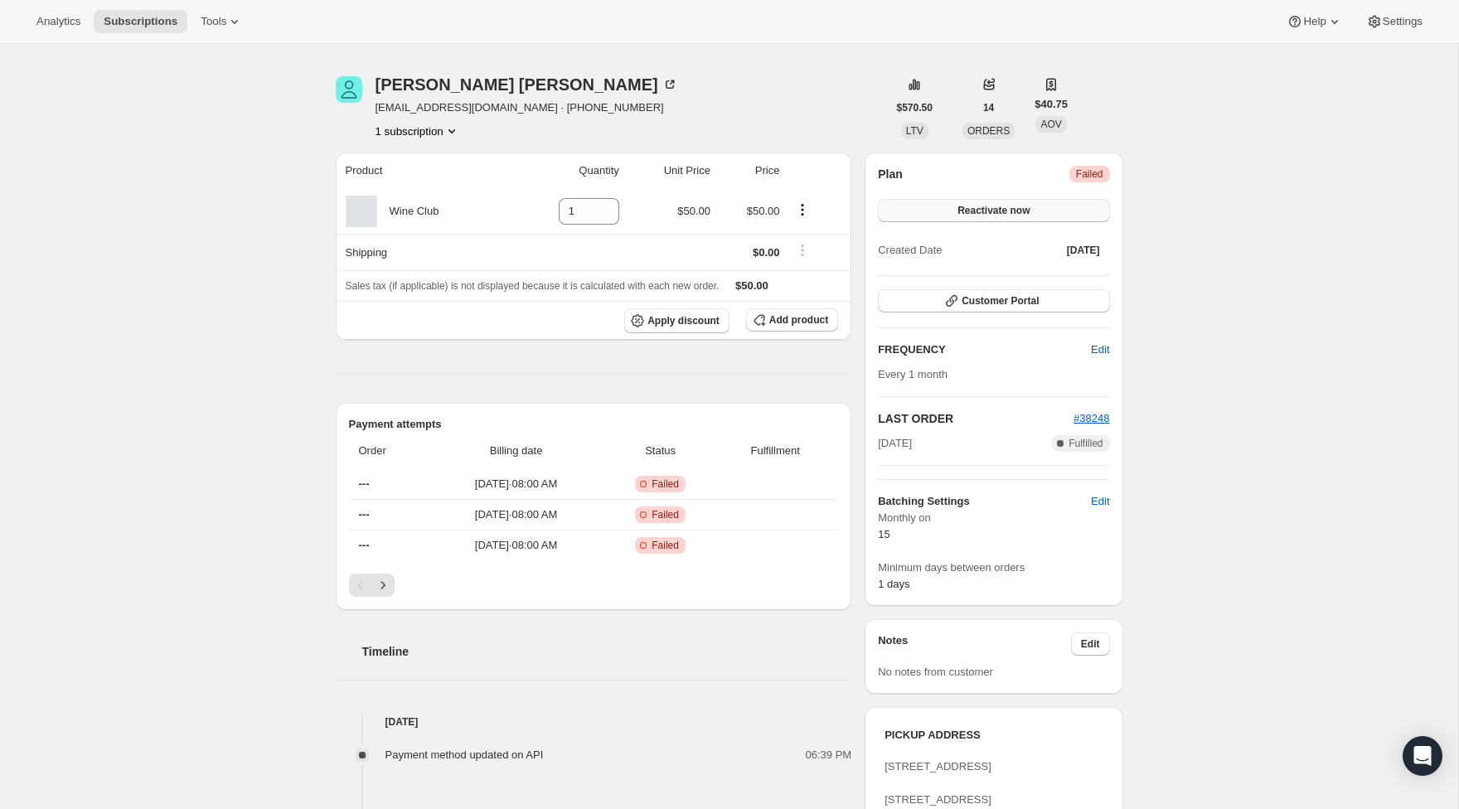
click at [1069, 211] on button "Reactivate now" at bounding box center [993, 210] width 231 height 23
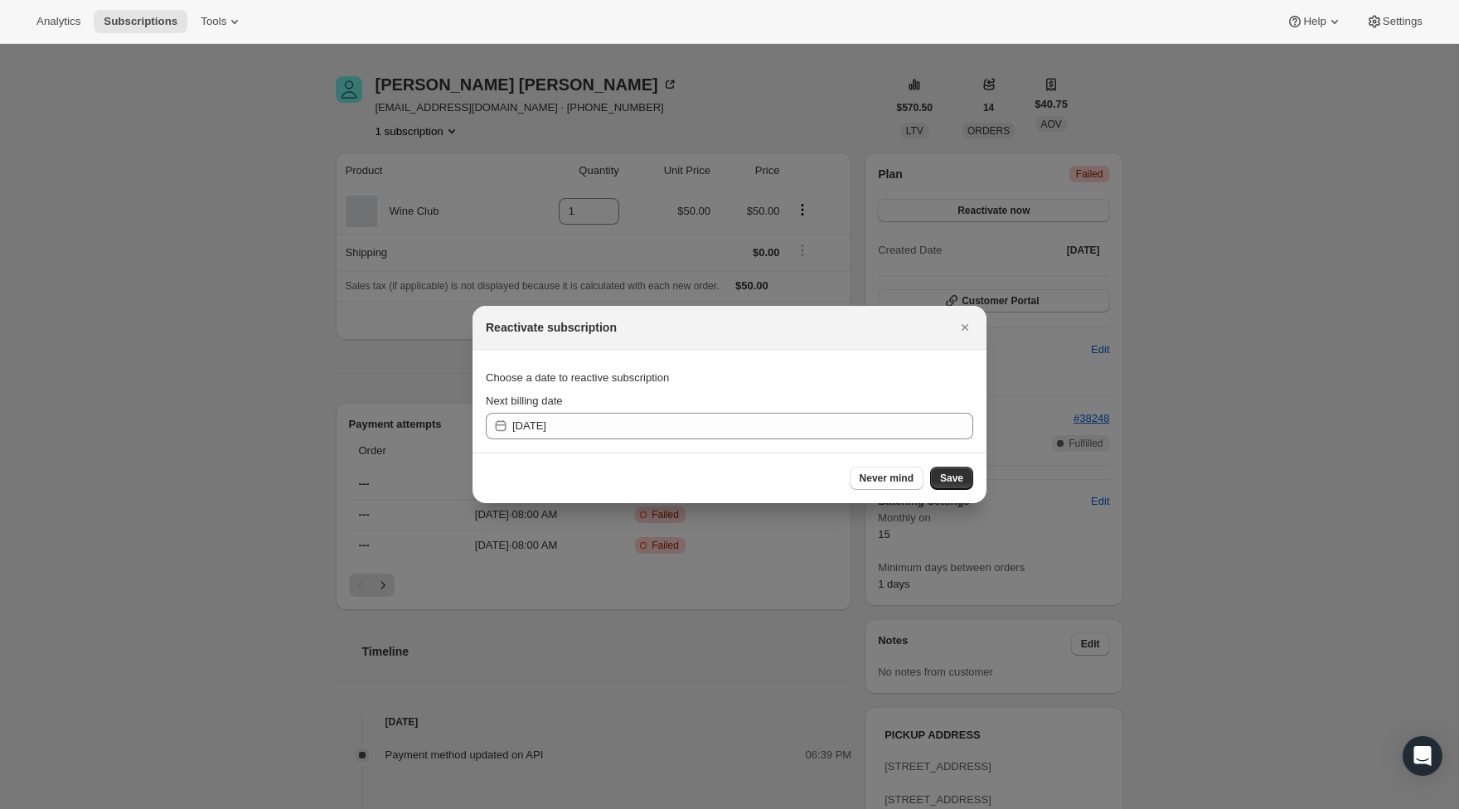
click at [914, 441] on section "Choose a date to reactive subscription Next billing date [DATE]" at bounding box center [729, 401] width 514 height 103
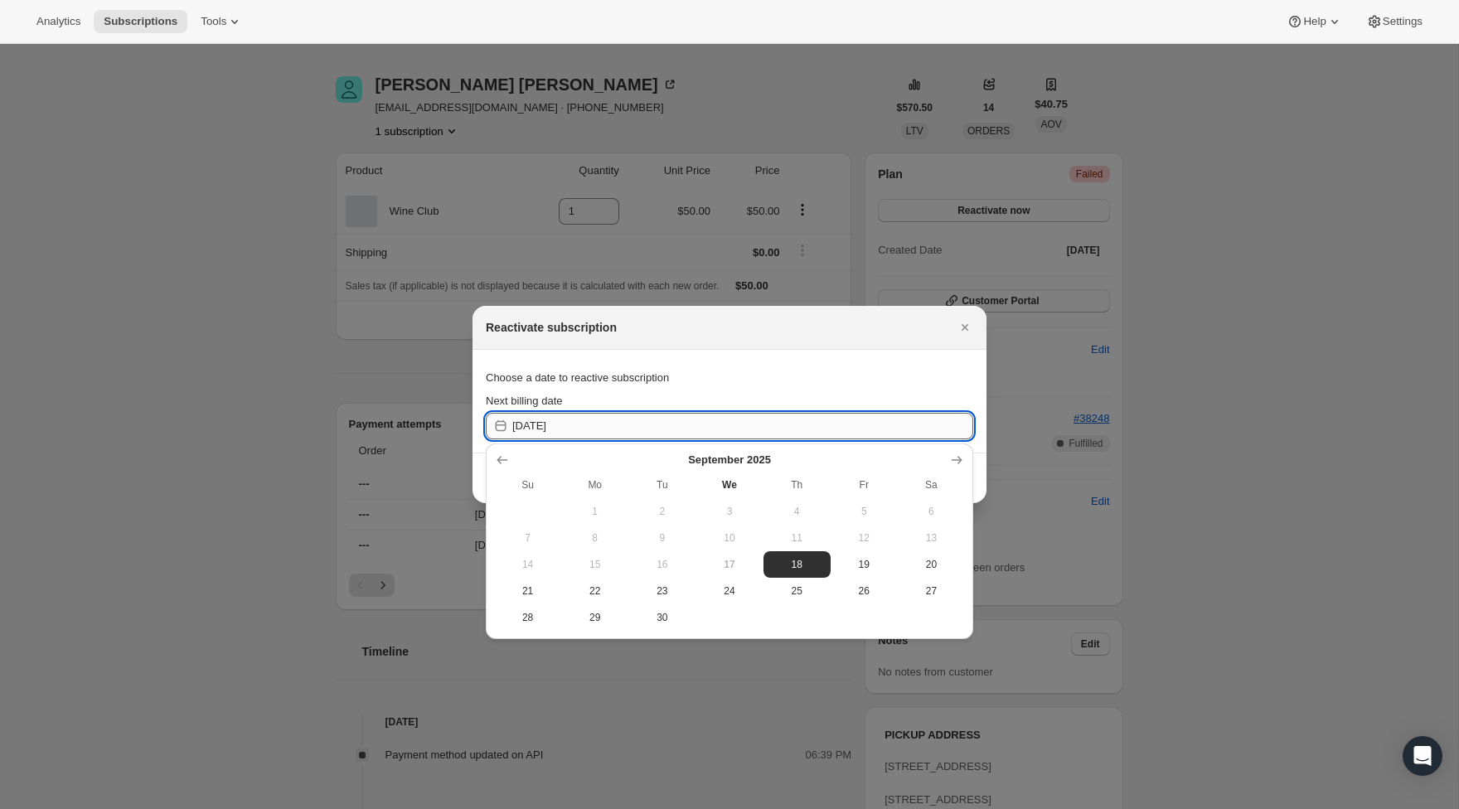
drag, startPoint x: 915, startPoint y: 432, endPoint x: 928, endPoint y: 430, distance: 12.5
click at [915, 432] on input "[DATE]" at bounding box center [742, 426] width 461 height 27
click at [942, 396] on div "Next billing date" at bounding box center [729, 401] width 487 height 17
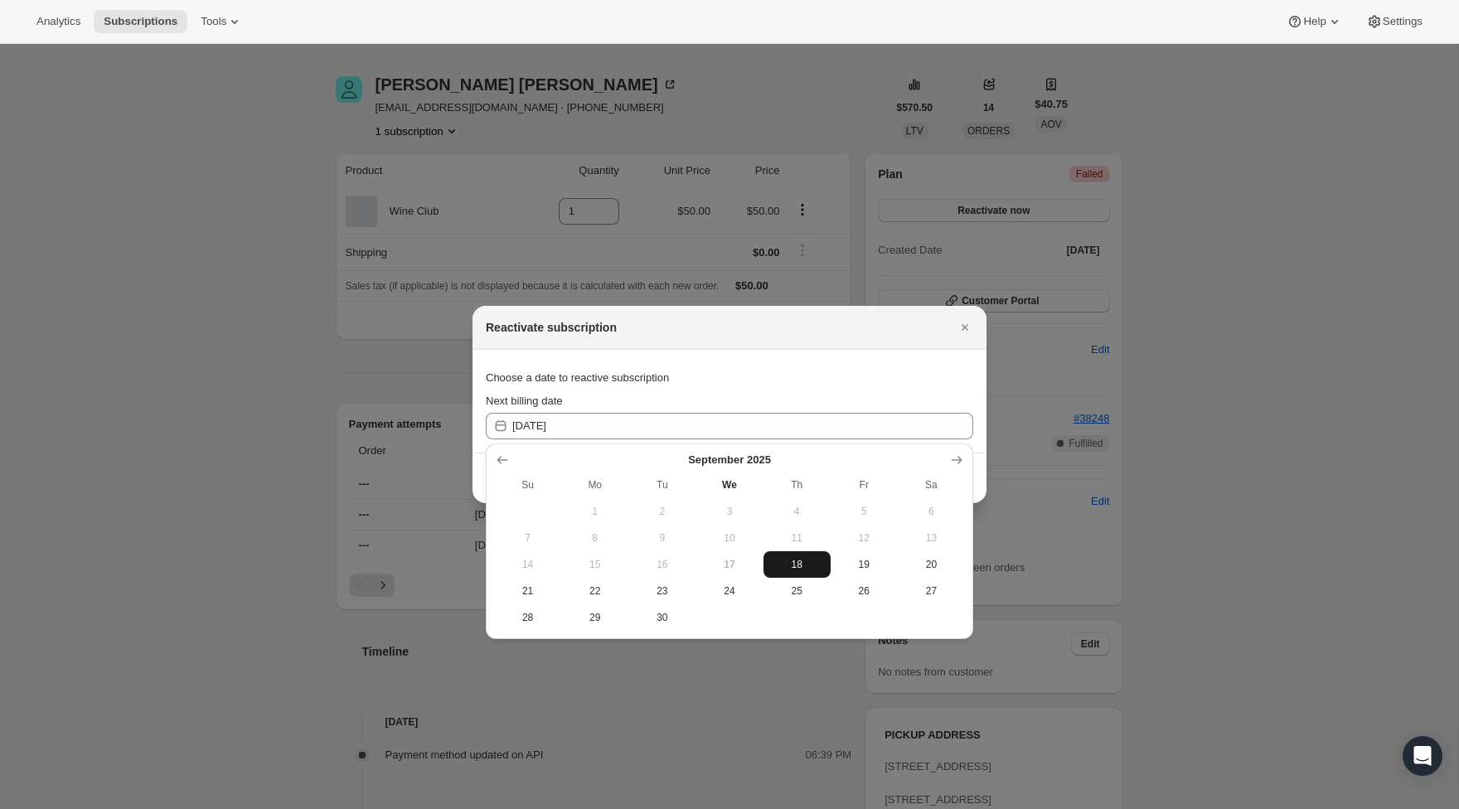
click at [796, 562] on span "18" at bounding box center [797, 564] width 54 height 13
type input "[DATE]"
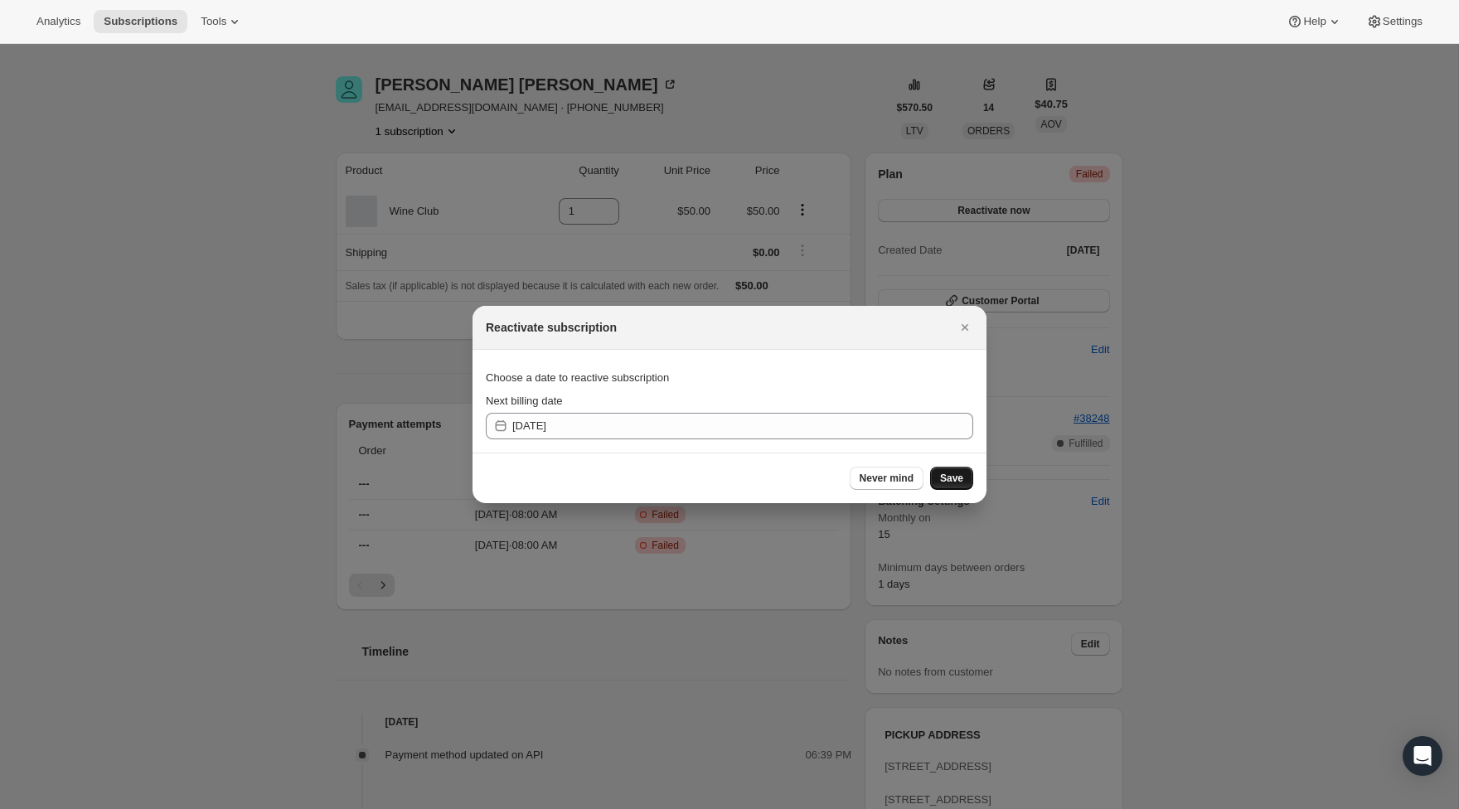
click at [962, 479] on span "Save" at bounding box center [951, 478] width 23 height 13
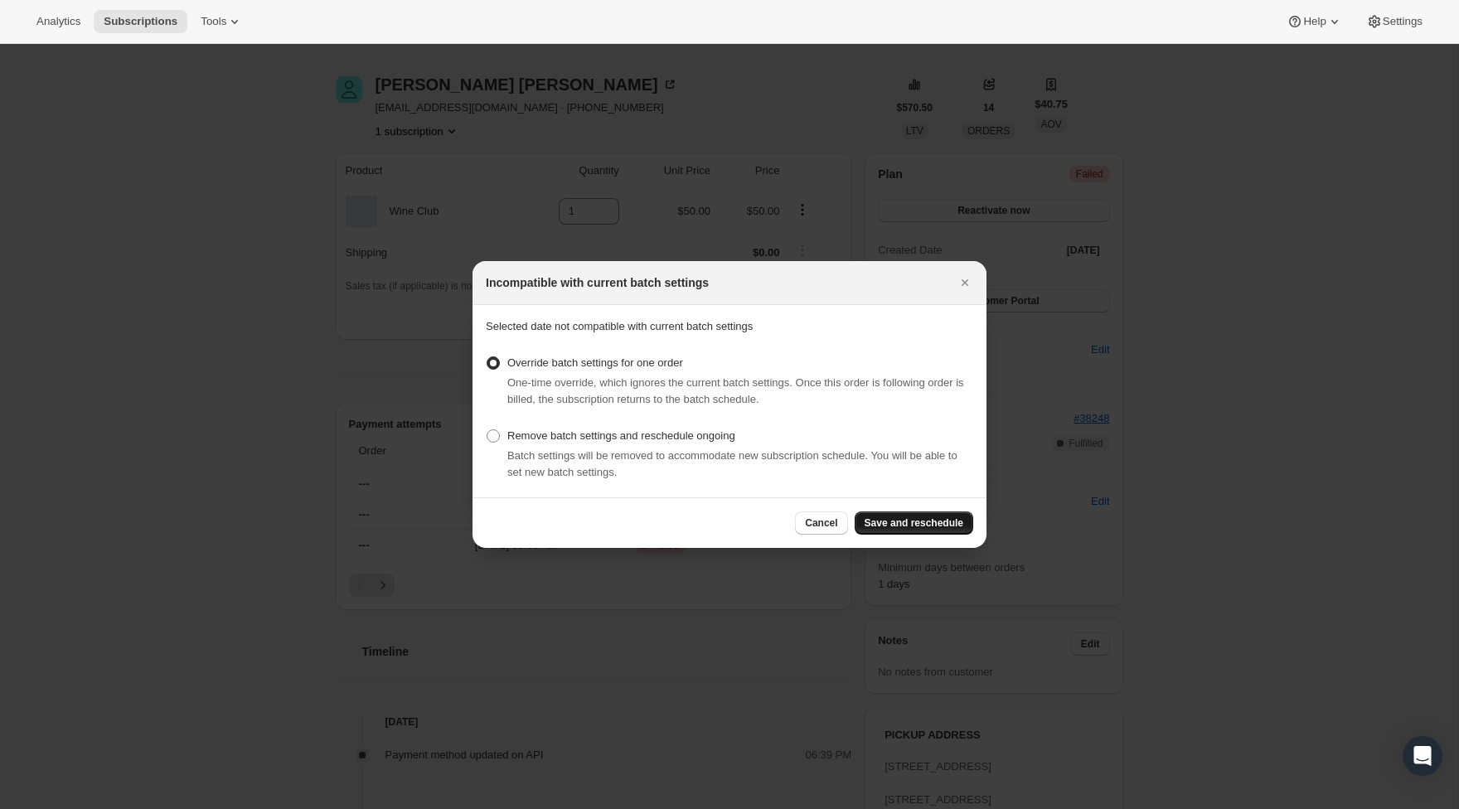
click at [898, 524] on span "Save and reschedule" at bounding box center [914, 522] width 99 height 13
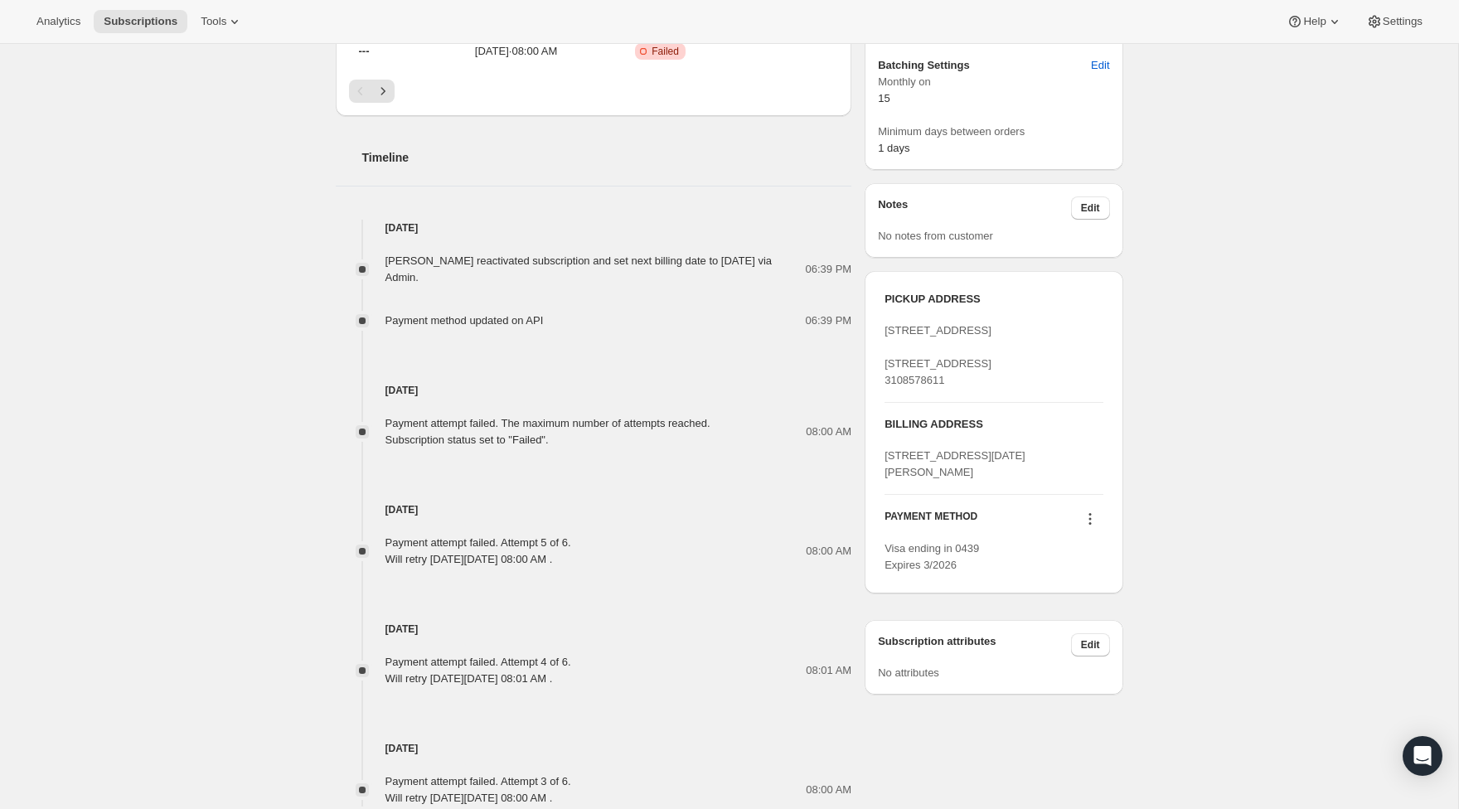
scroll to position [611, 0]
click at [1094, 530] on icon at bounding box center [1090, 522] width 17 height 17
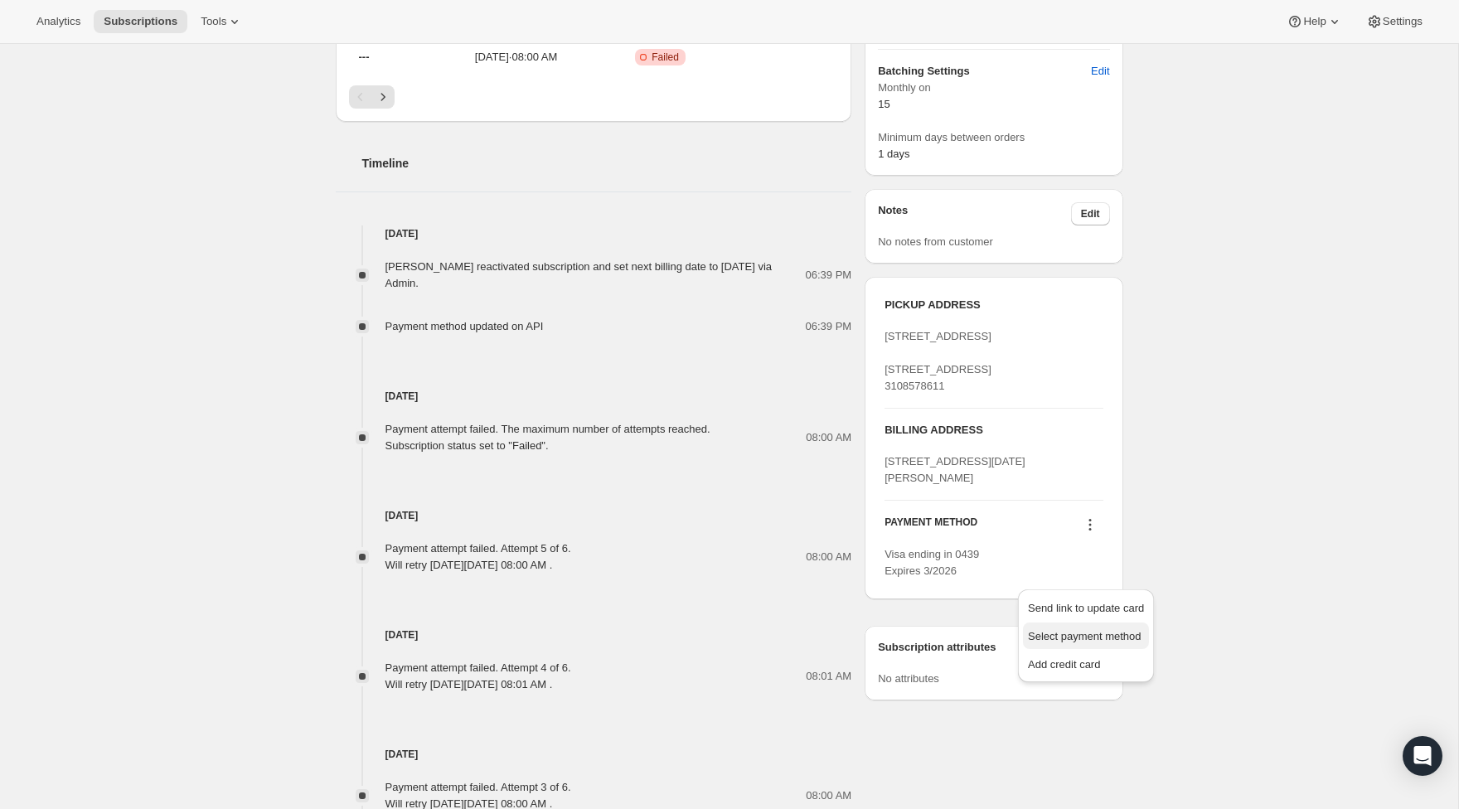
click at [1131, 628] on span "Select payment method" at bounding box center [1086, 636] width 116 height 17
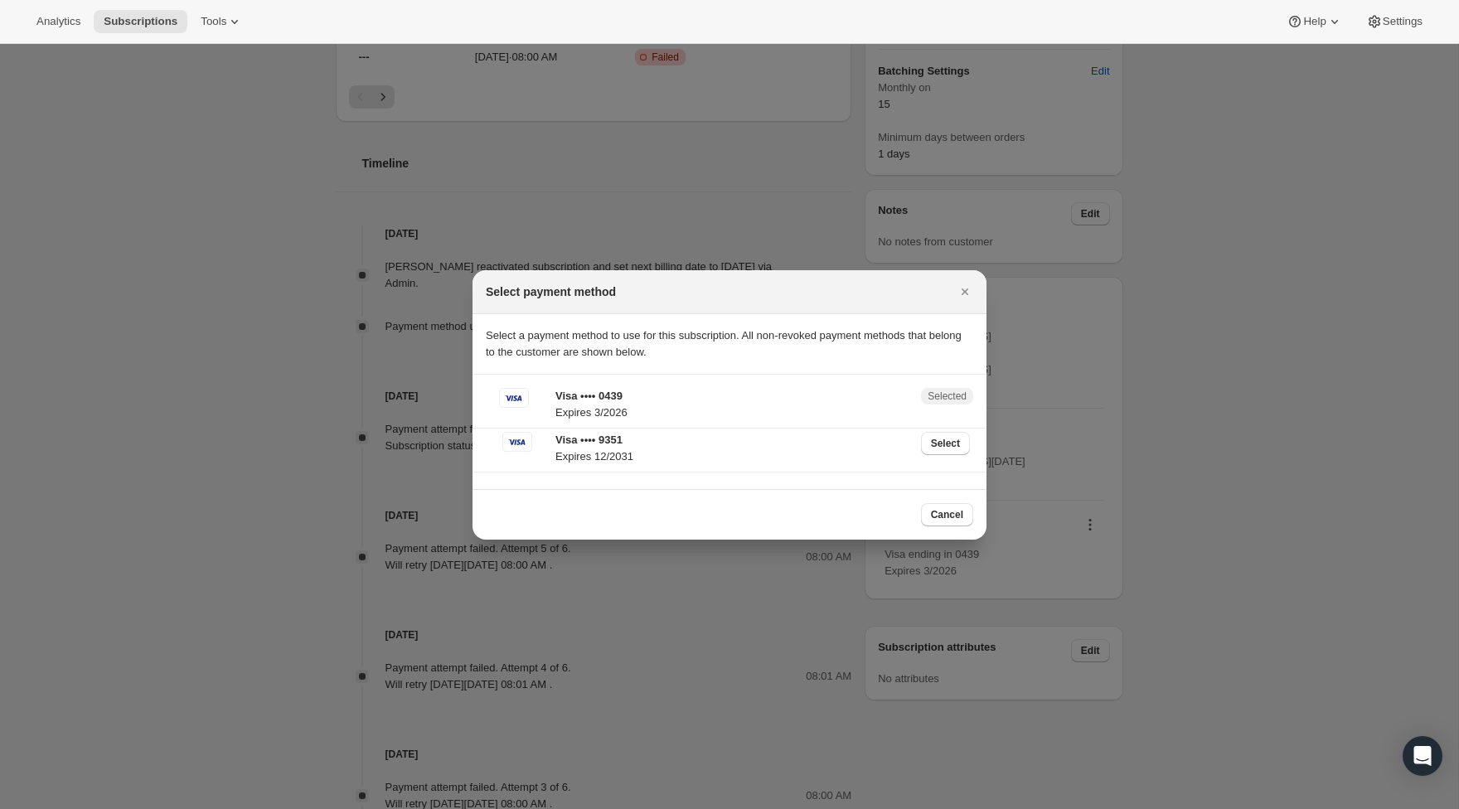
click at [691, 392] on p "Visa •••• 0439" at bounding box center [733, 396] width 356 height 17
drag, startPoint x: 925, startPoint y: 512, endPoint x: 1209, endPoint y: 519, distance: 283.6
click at [926, 512] on button "Cancel" at bounding box center [947, 514] width 52 height 23
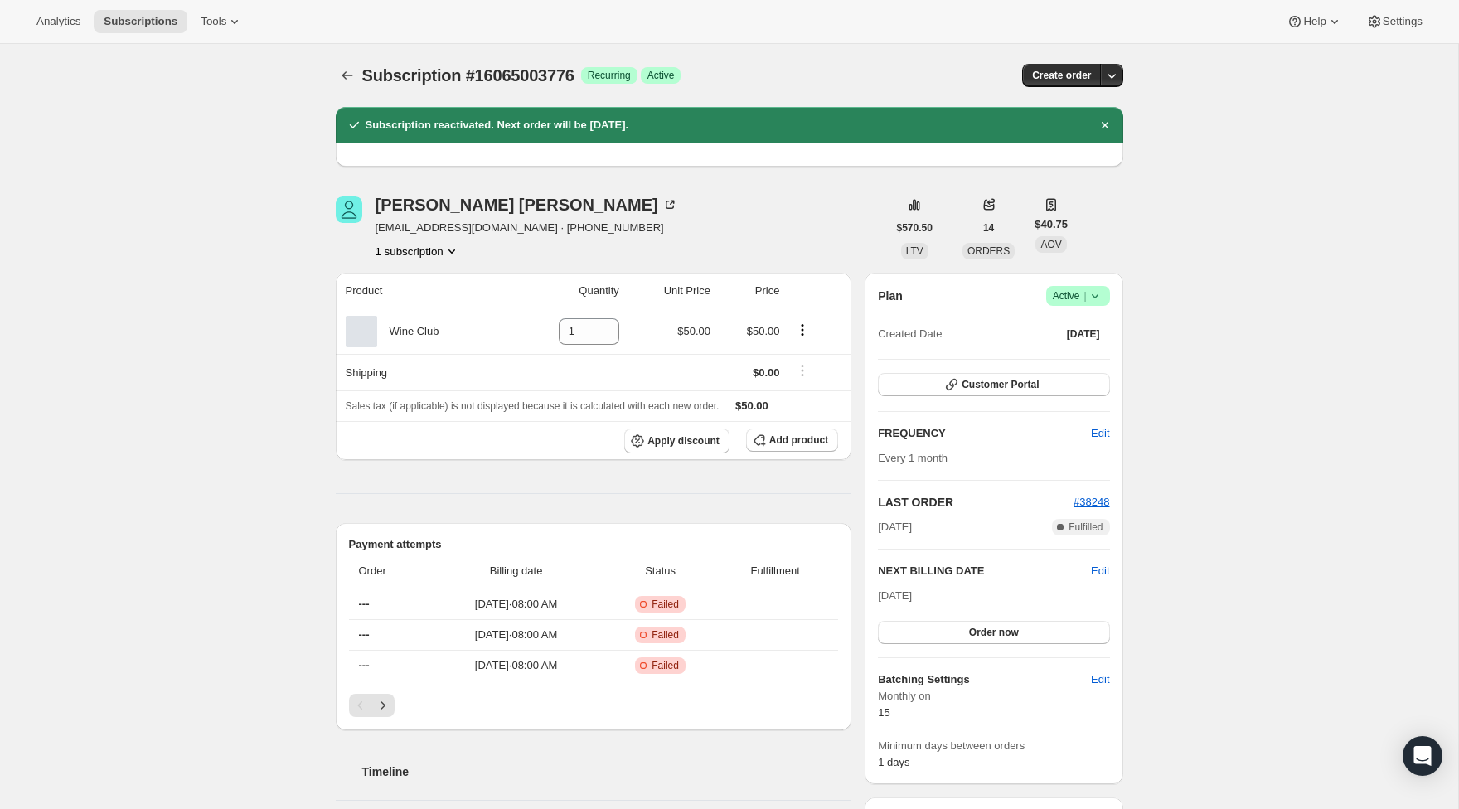
scroll to position [0, 0]
